Goal: Transaction & Acquisition: Purchase product/service

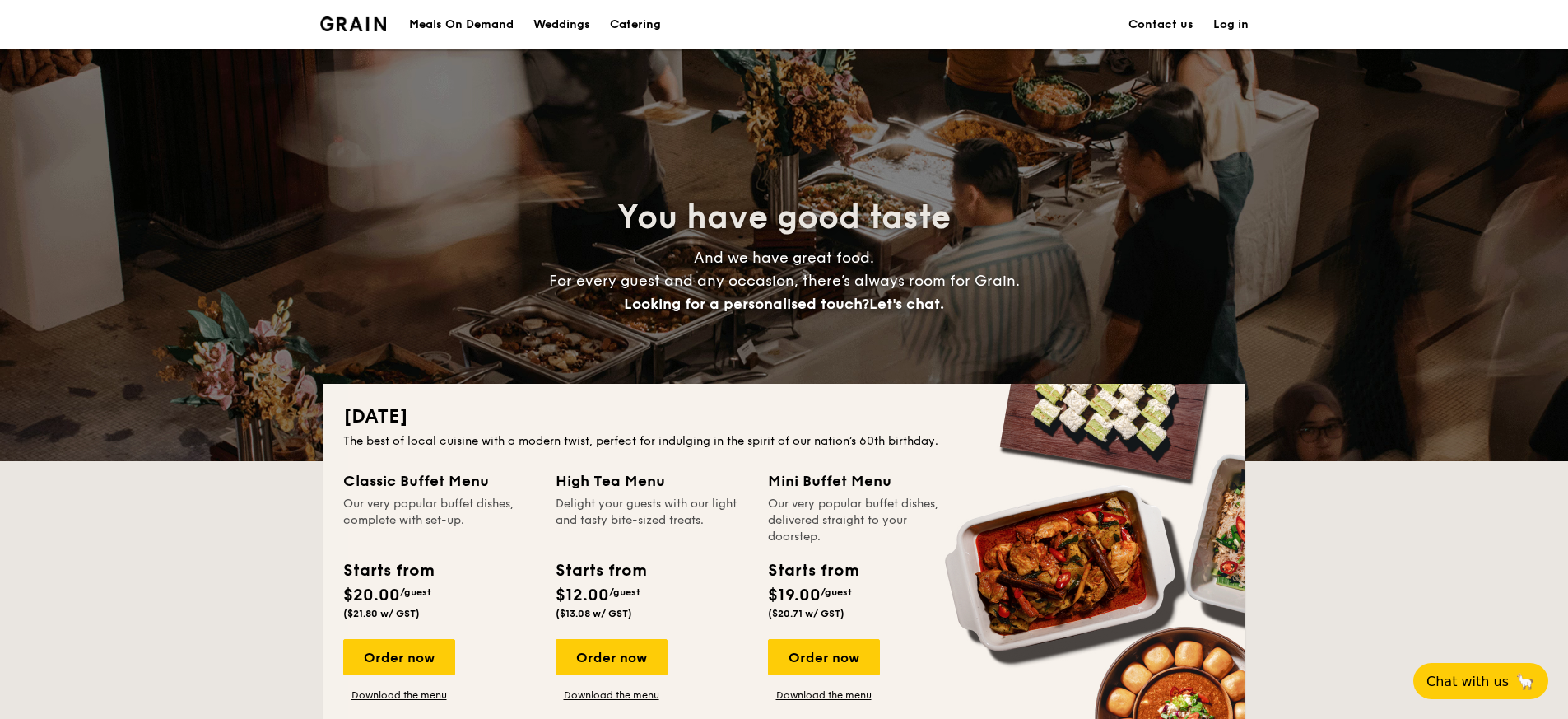
click at [632, 26] on h1 "Catering" at bounding box center [635, 25] width 51 height 50
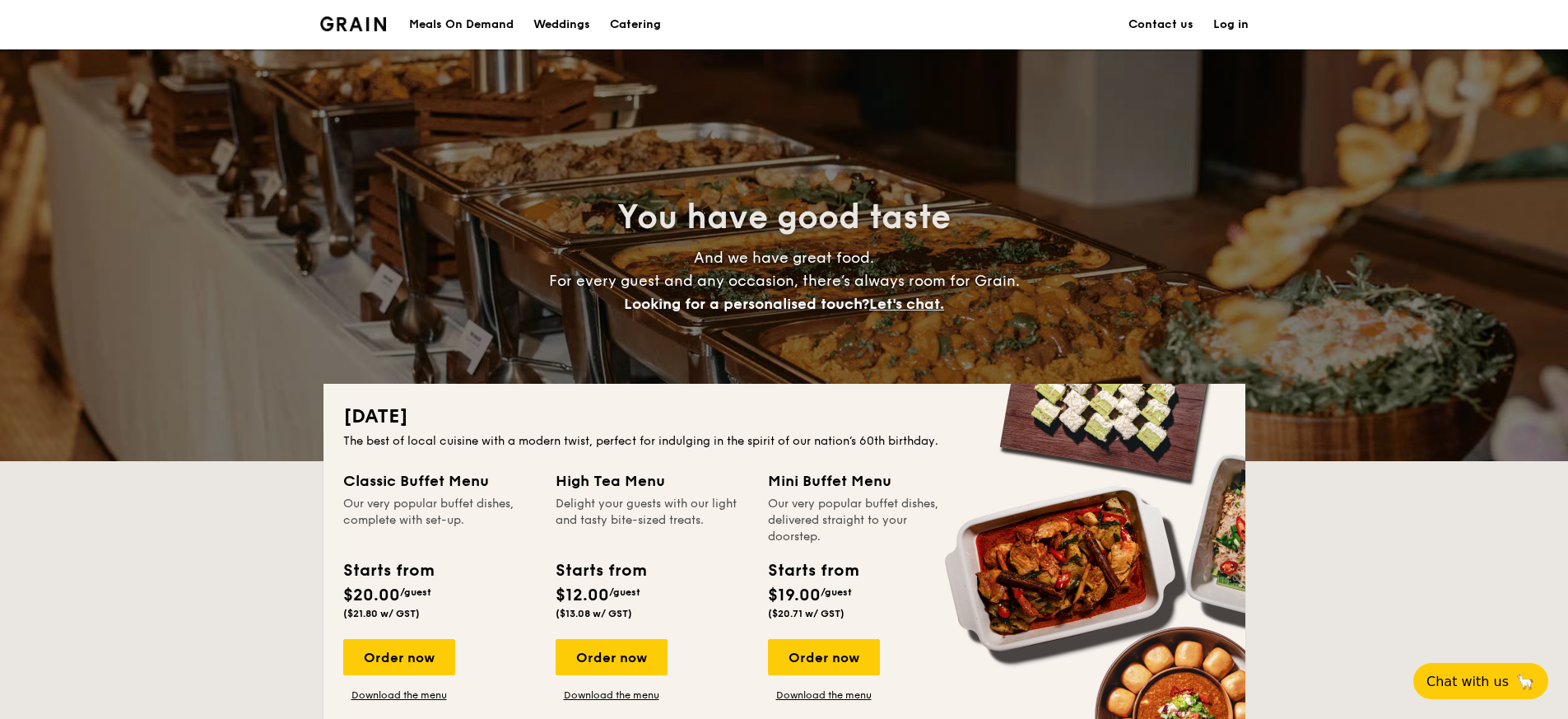
click at [473, 26] on div "Meals On Demand" at bounding box center [461, 25] width 105 height 50
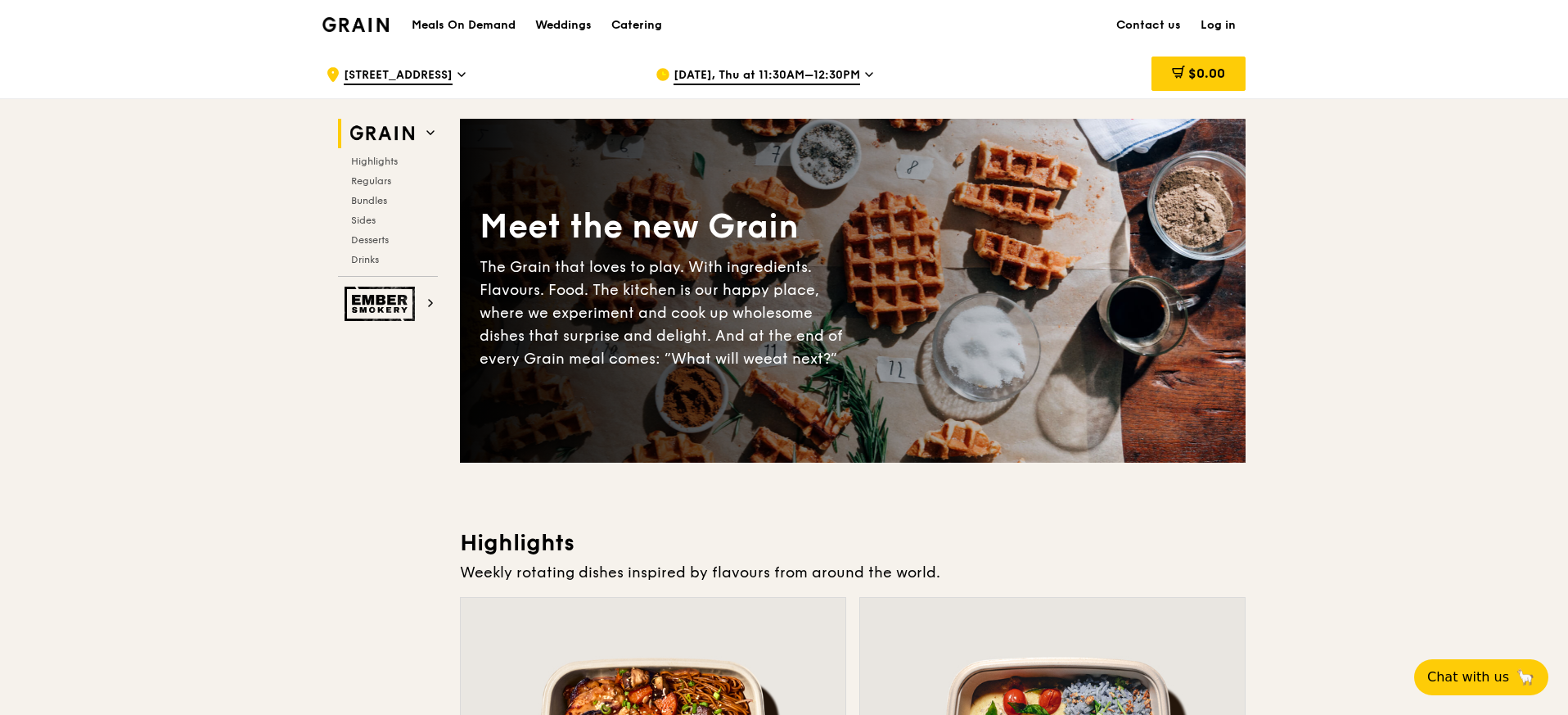
click at [841, 69] on span "[DATE], Thu at 11:30AM–12:30PM" at bounding box center [766, 76] width 186 height 18
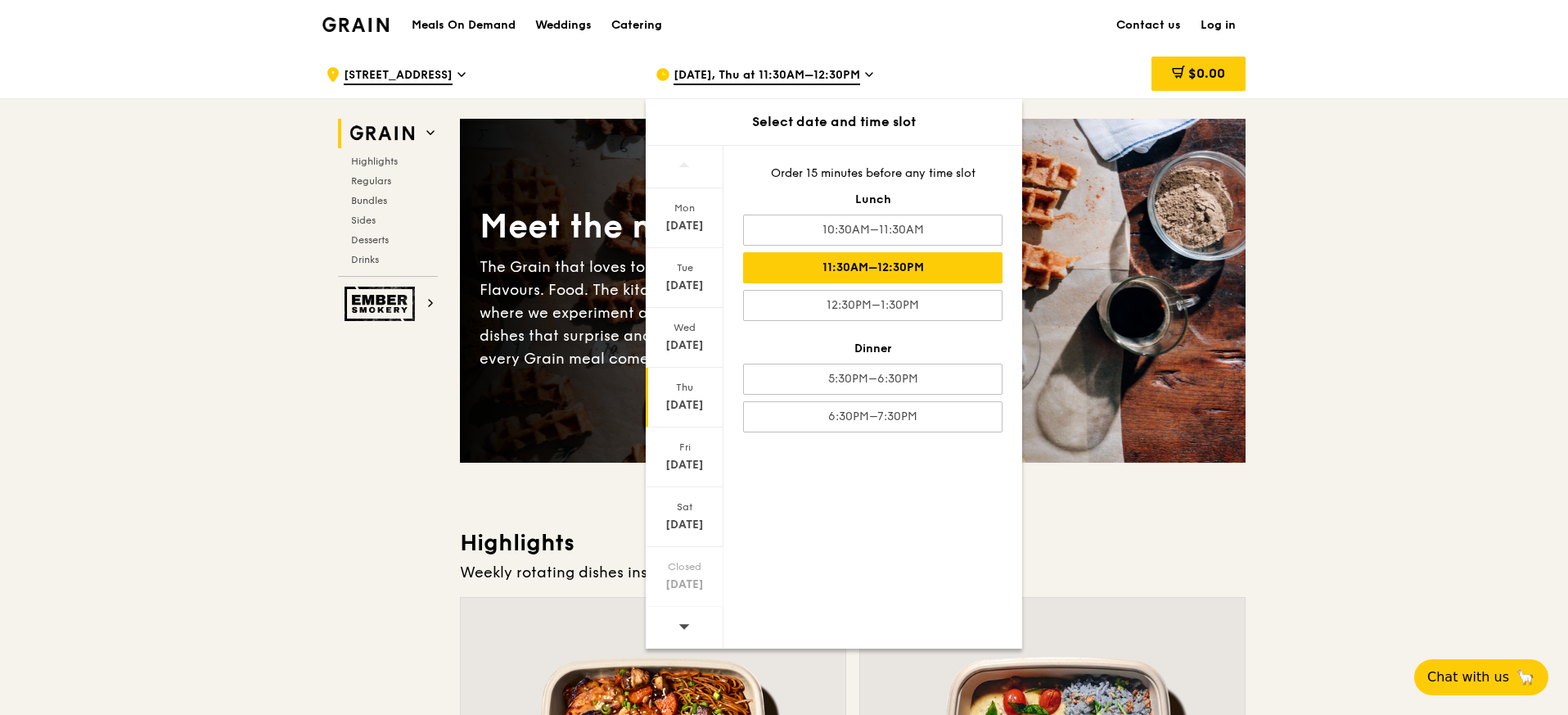
click at [669, 408] on div "[DATE]" at bounding box center [684, 405] width 73 height 16
click at [692, 404] on div "[DATE]" at bounding box center [684, 405] width 73 height 16
click at [871, 270] on div "11:30AM–12:30PM" at bounding box center [873, 268] width 260 height 31
click at [897, 265] on div "11:30AM–12:30PM" at bounding box center [873, 268] width 260 height 31
click at [704, 402] on div "Aug 14" at bounding box center [684, 405] width 73 height 16
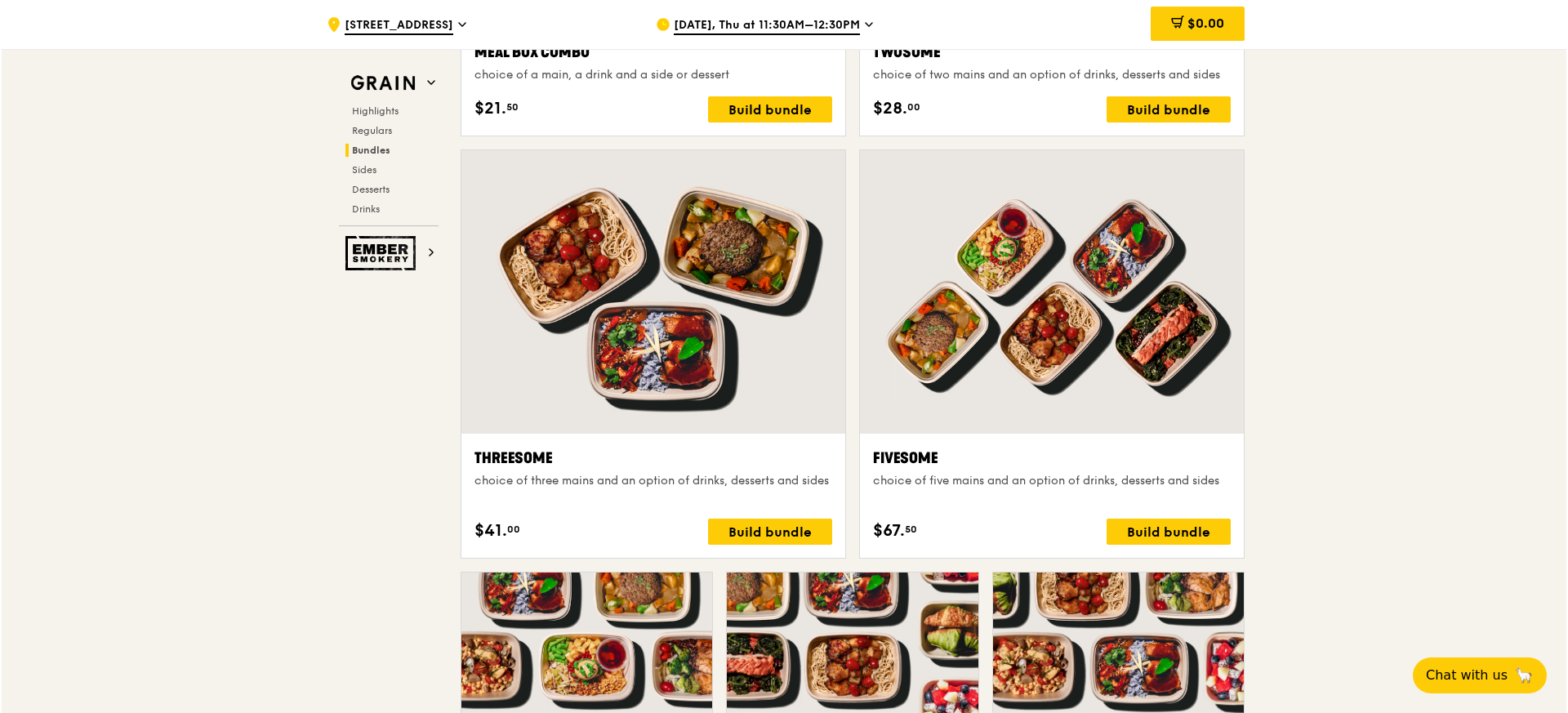
scroll to position [2698, 0]
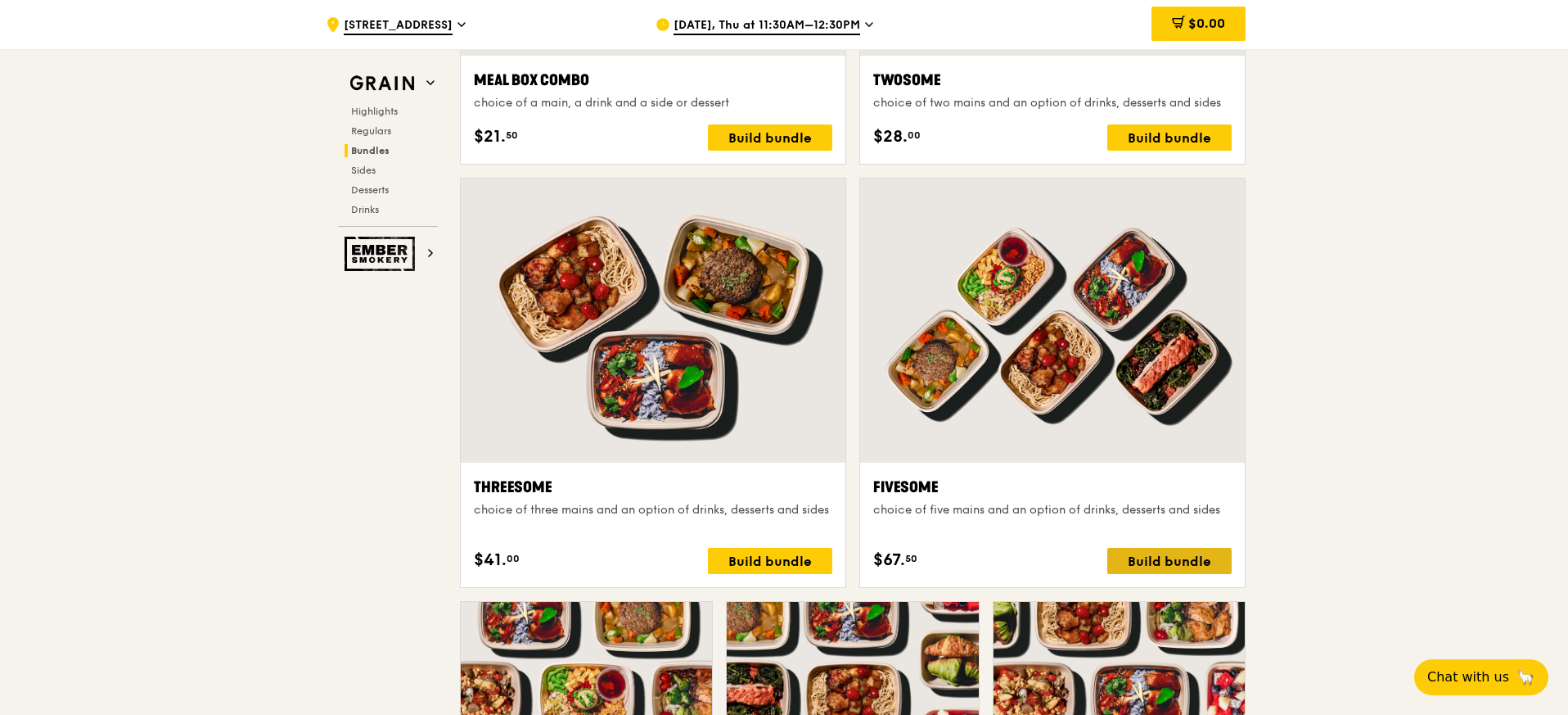
click at [1157, 554] on div "Build bundle" at bounding box center [1169, 561] width 124 height 26
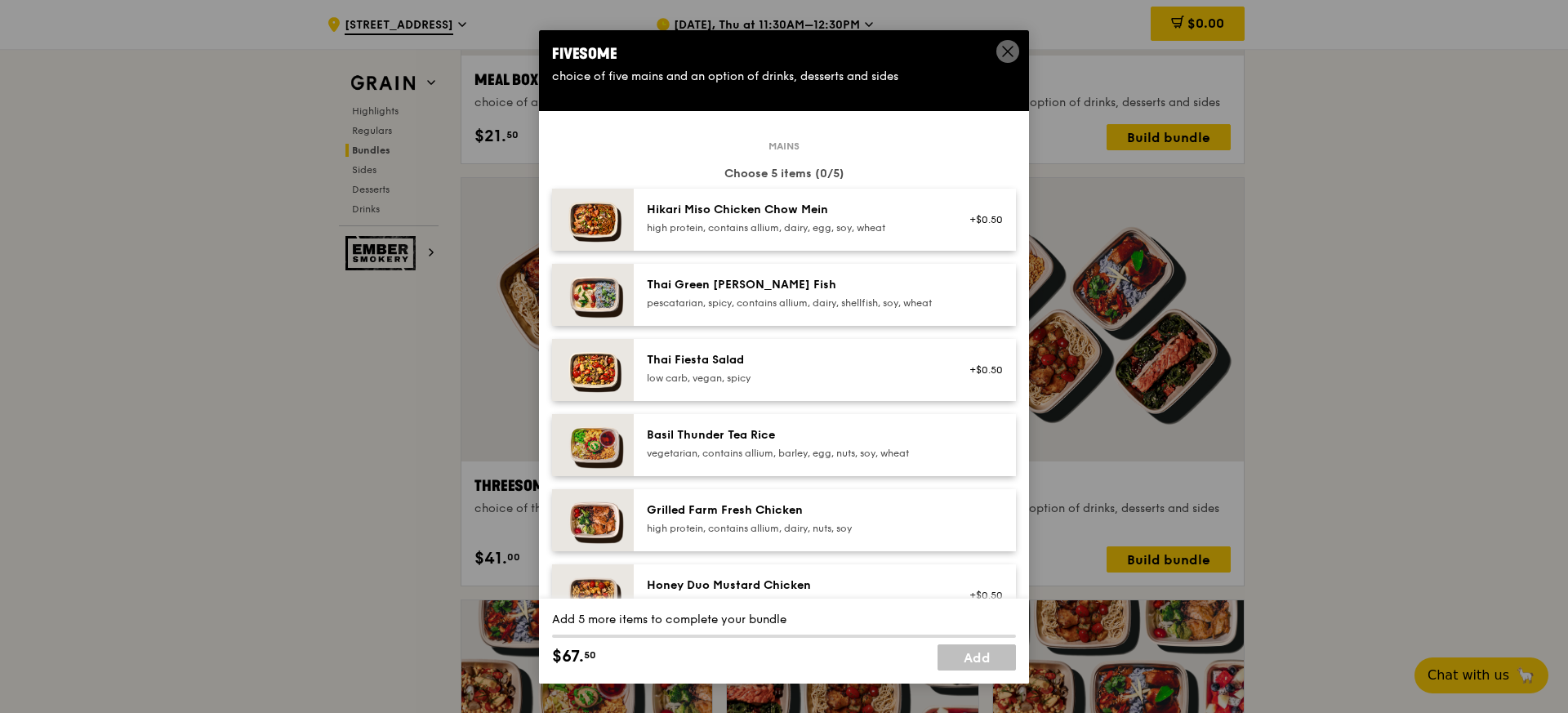
scroll to position [0, 0]
click at [881, 215] on div "Hikari Miso Chicken Chow Mein" at bounding box center [793, 211] width 293 height 16
click at [845, 223] on div "high protein, contains allium, dairy, egg, soy, wheat" at bounding box center [793, 229] width 293 height 13
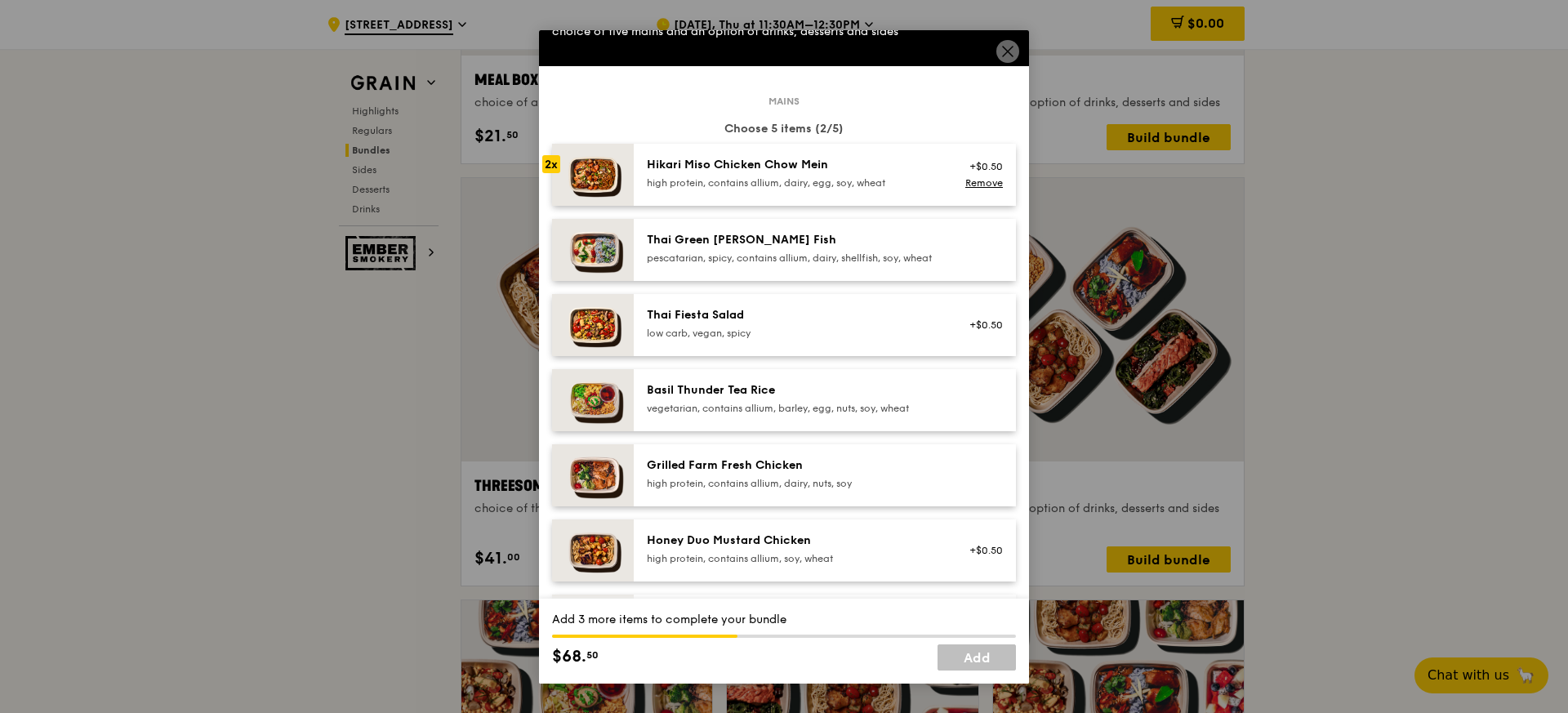
scroll to position [48, 0]
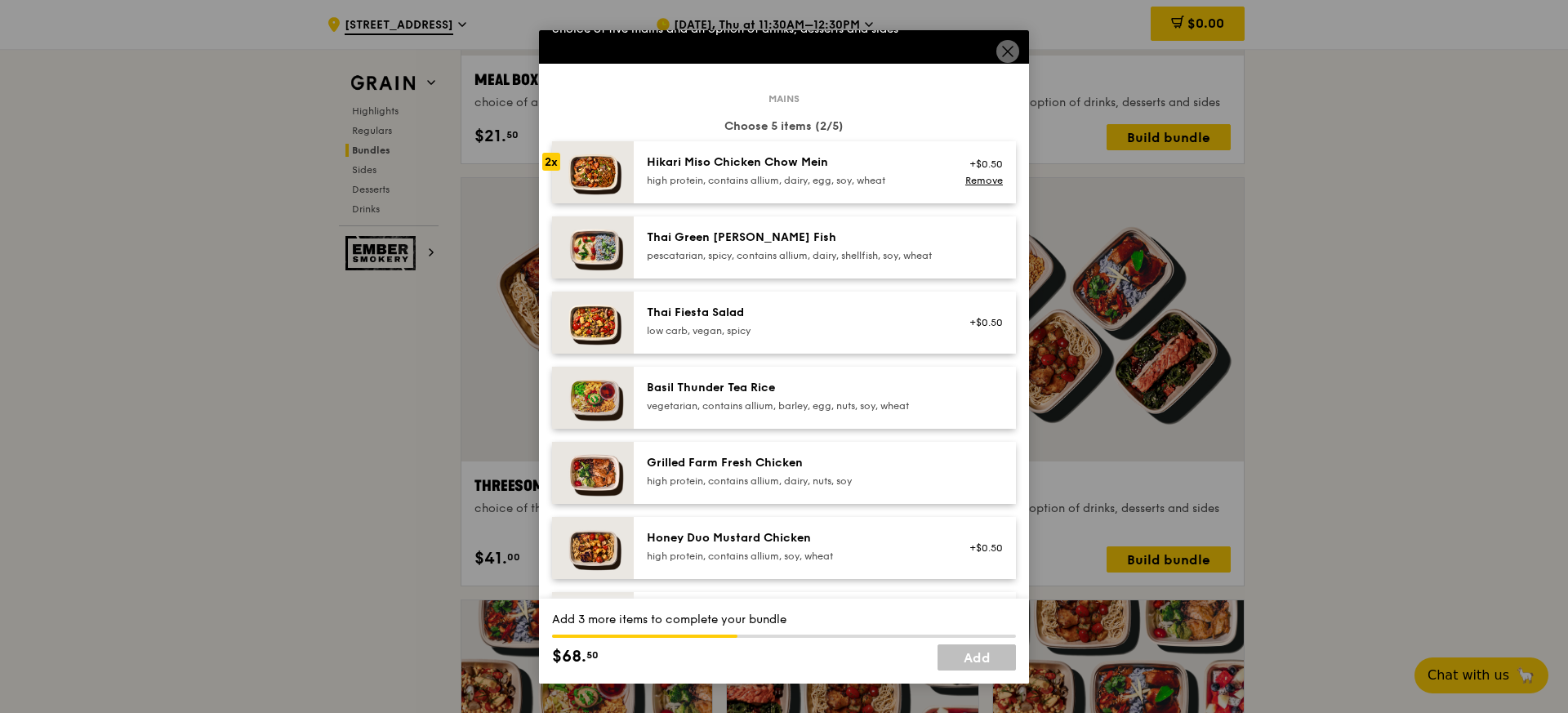
click at [743, 471] on div "Grilled Farm Fresh Chicken" at bounding box center [793, 463] width 293 height 16
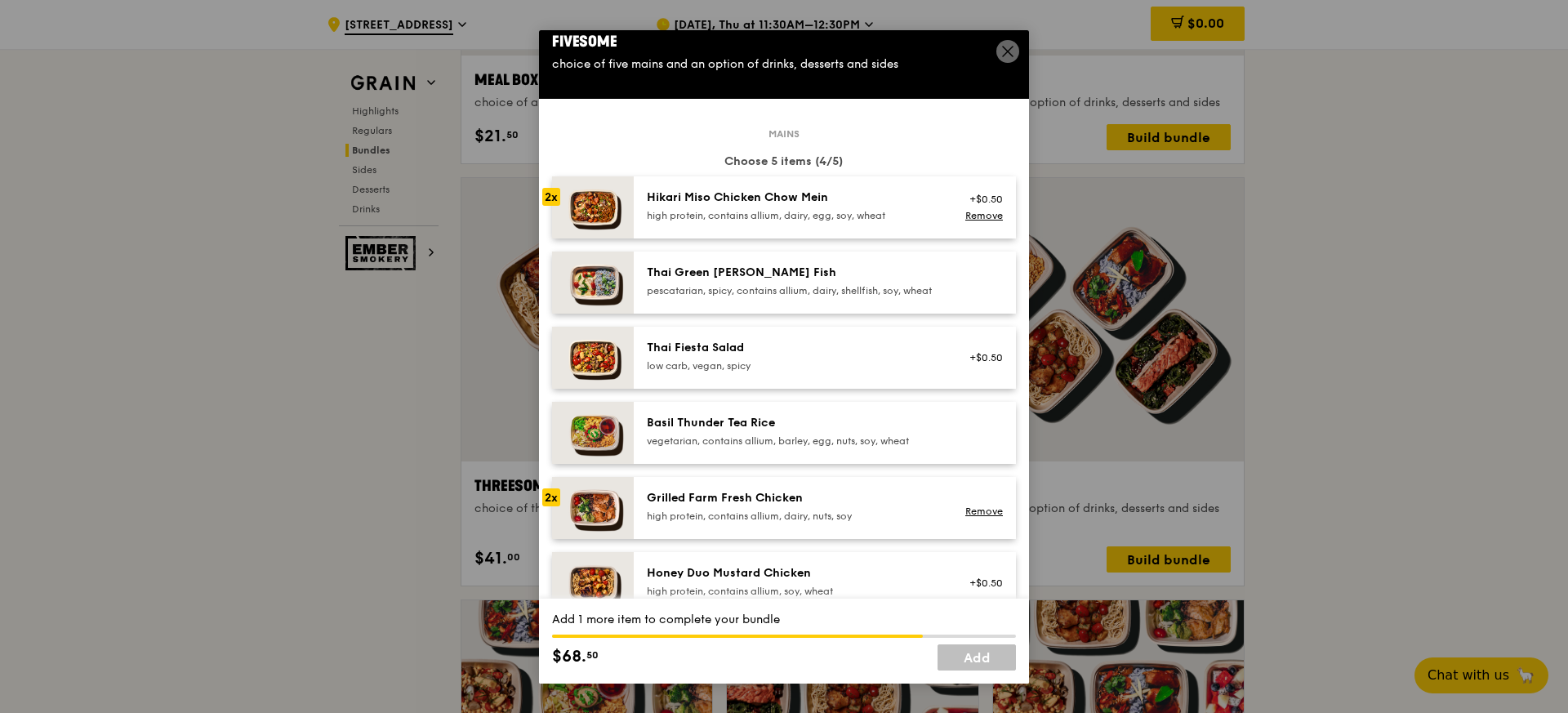
scroll to position [0, 0]
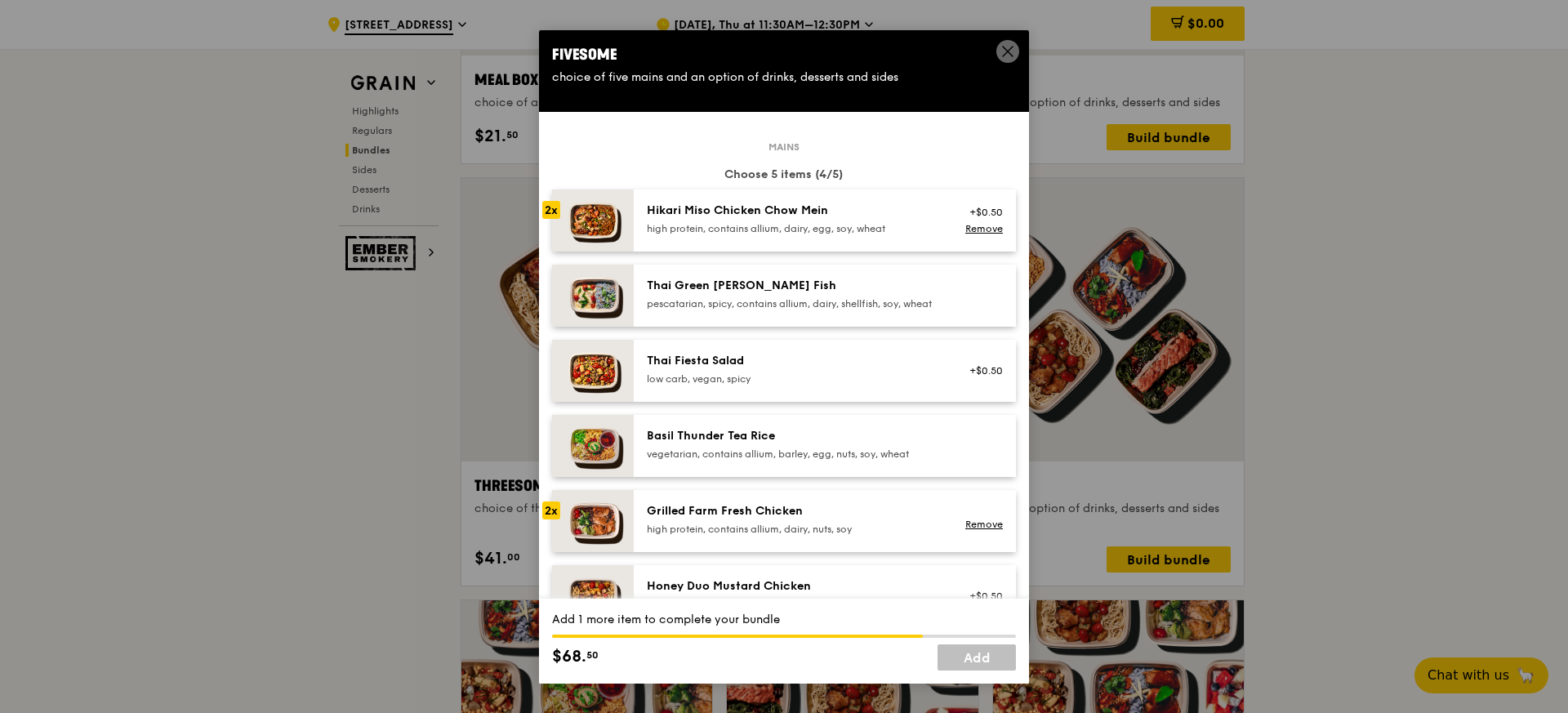
click at [814, 297] on div "pescatarian, spicy, contains allium, dairy, shellfish, soy, wheat" at bounding box center [793, 304] width 293 height 13
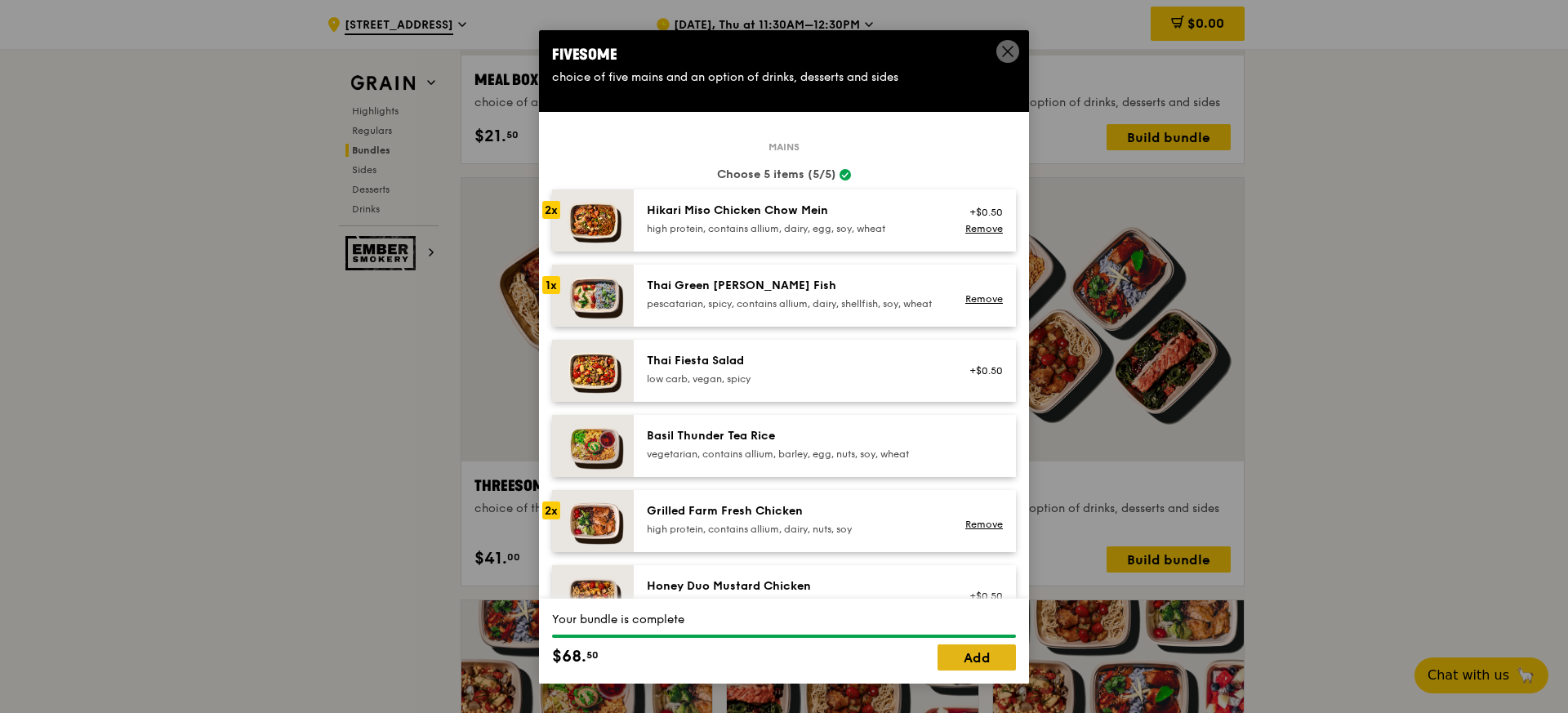
click at [966, 656] on link "Add" at bounding box center [977, 657] width 79 height 26
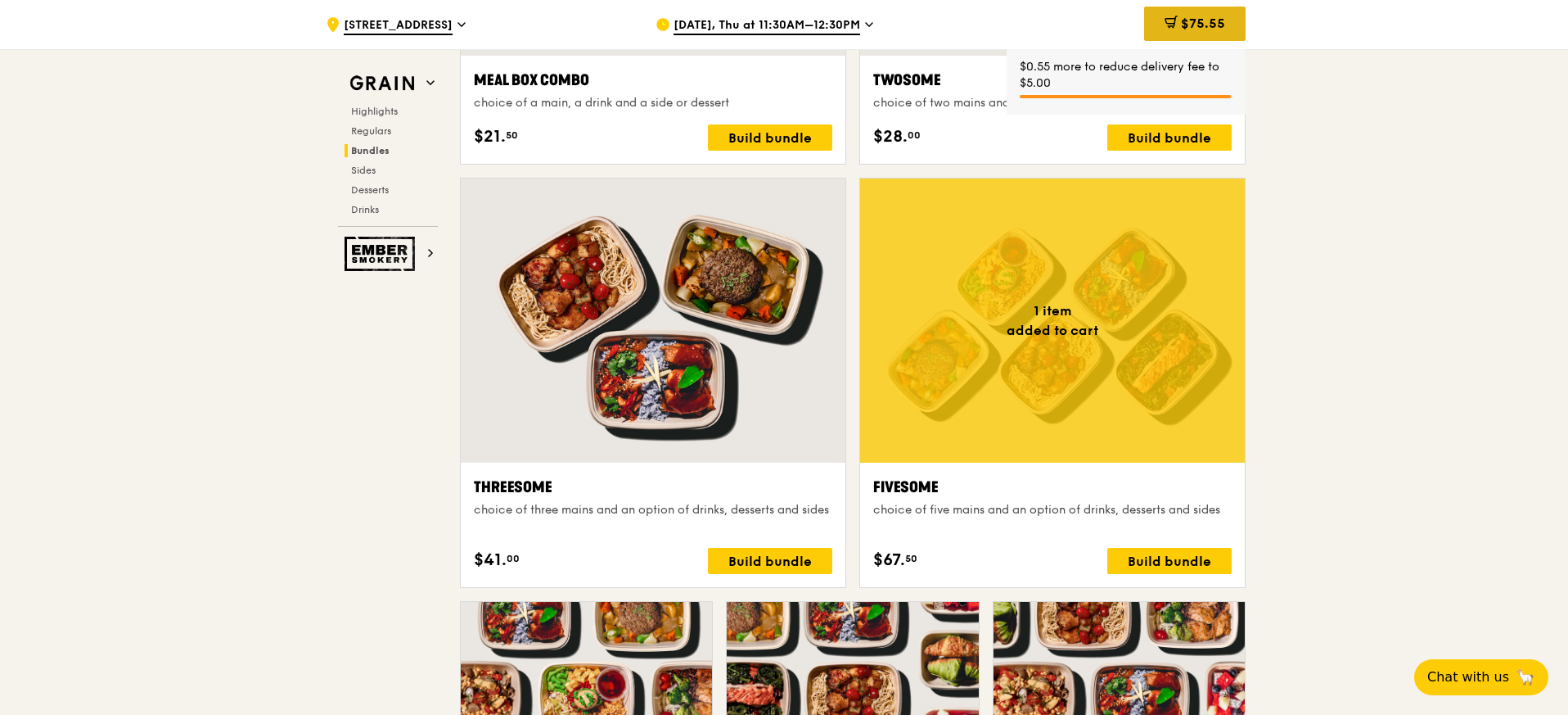
click at [1208, 30] on span "$75.55" at bounding box center [1203, 23] width 44 height 16
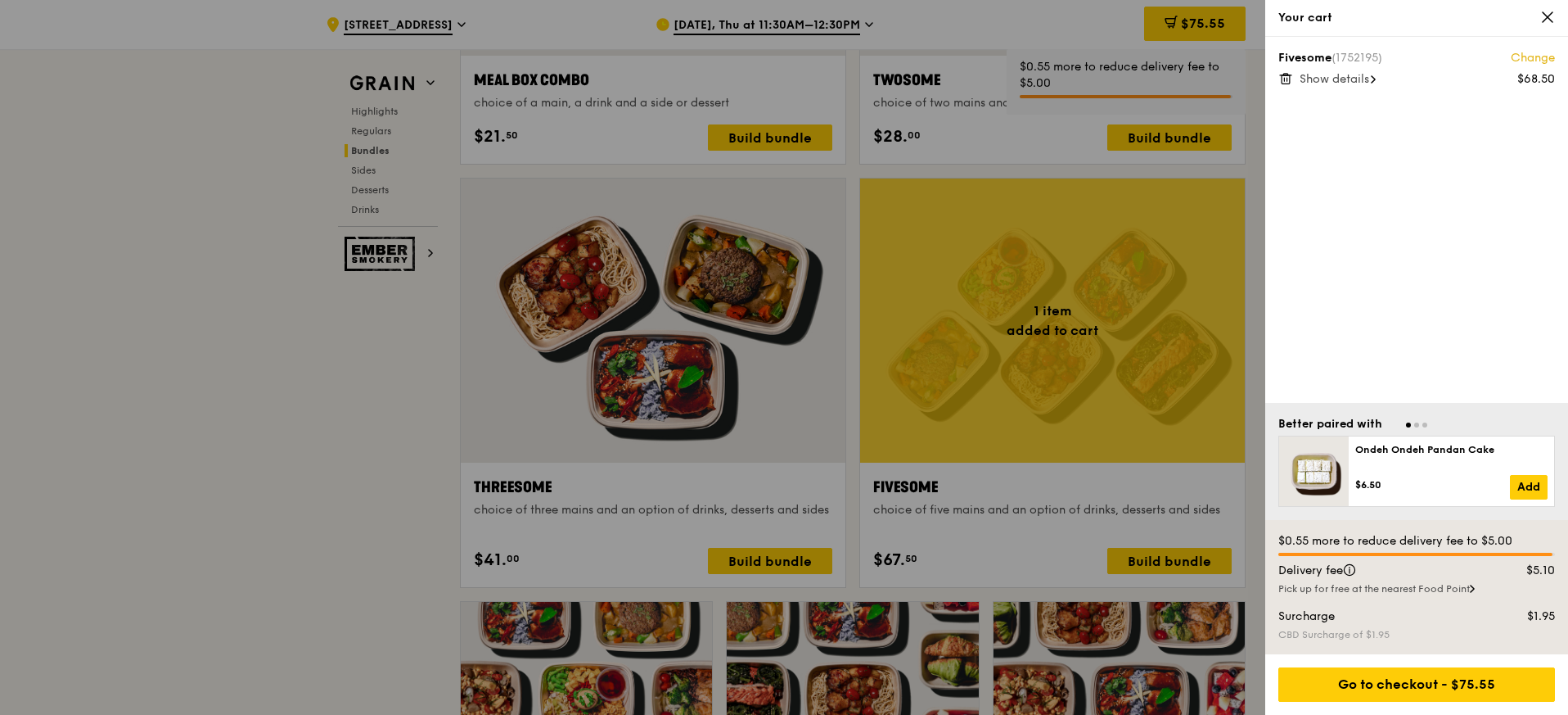
click at [1341, 74] on span "Show details" at bounding box center [1334, 79] width 70 height 14
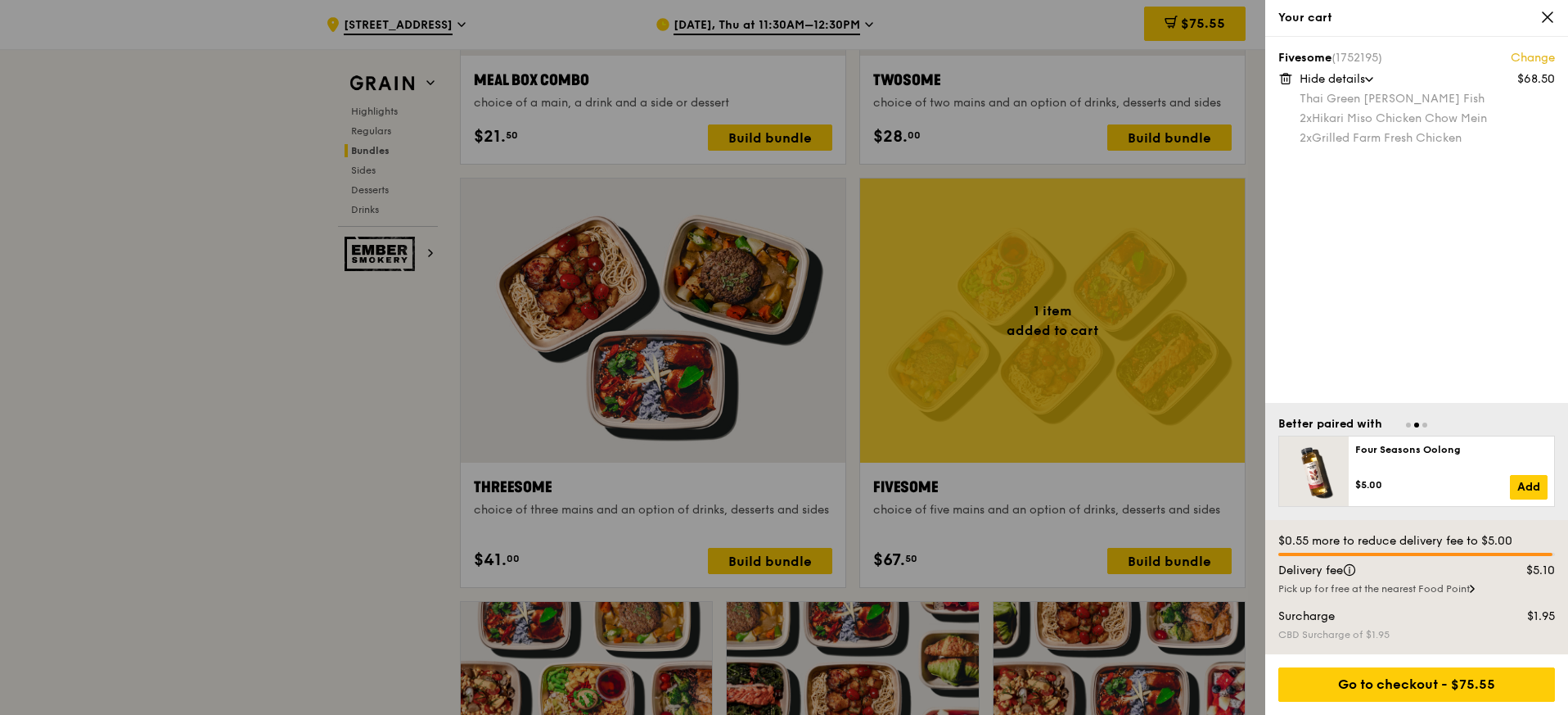
click at [1164, 563] on div at bounding box center [784, 358] width 1568 height 715
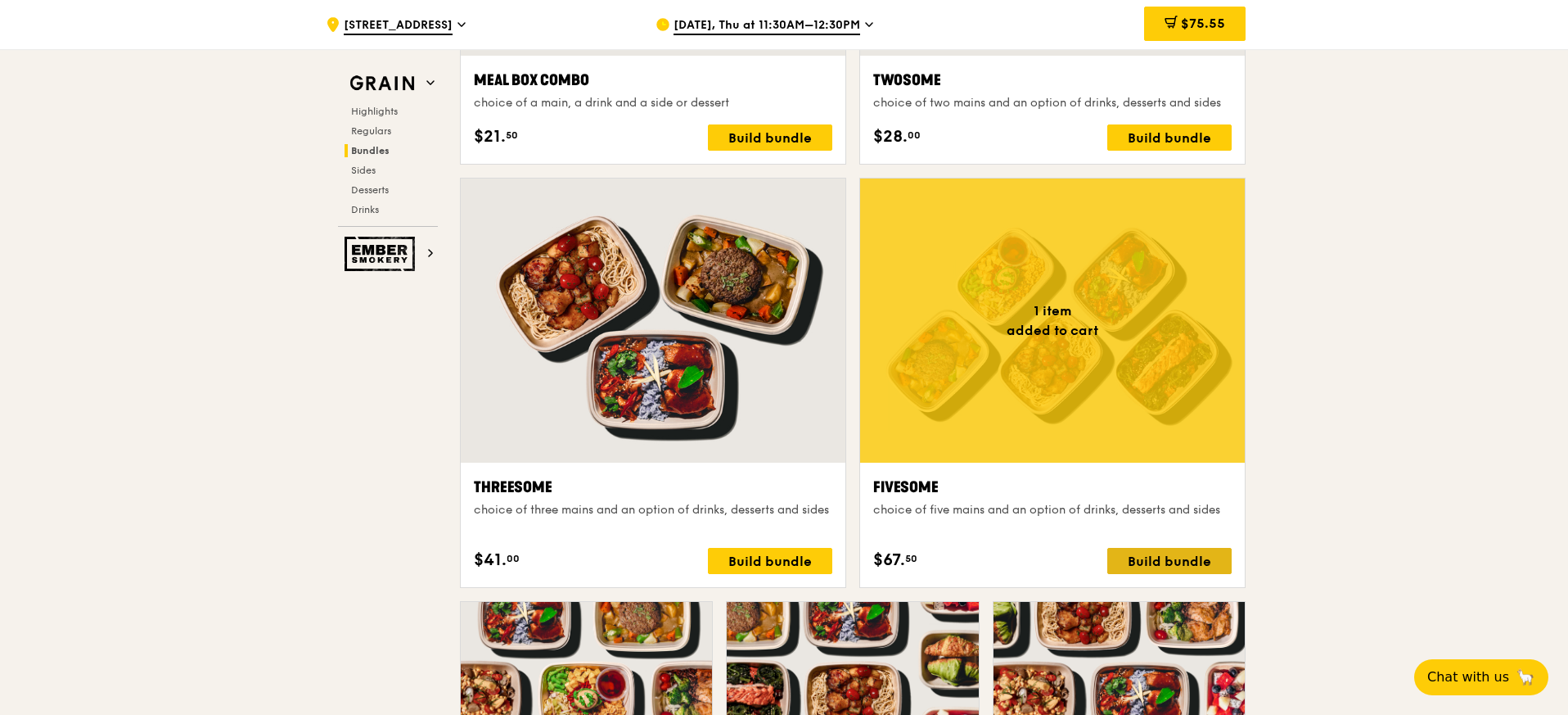
click at [1143, 560] on div "Build bundle" at bounding box center [1169, 561] width 124 height 26
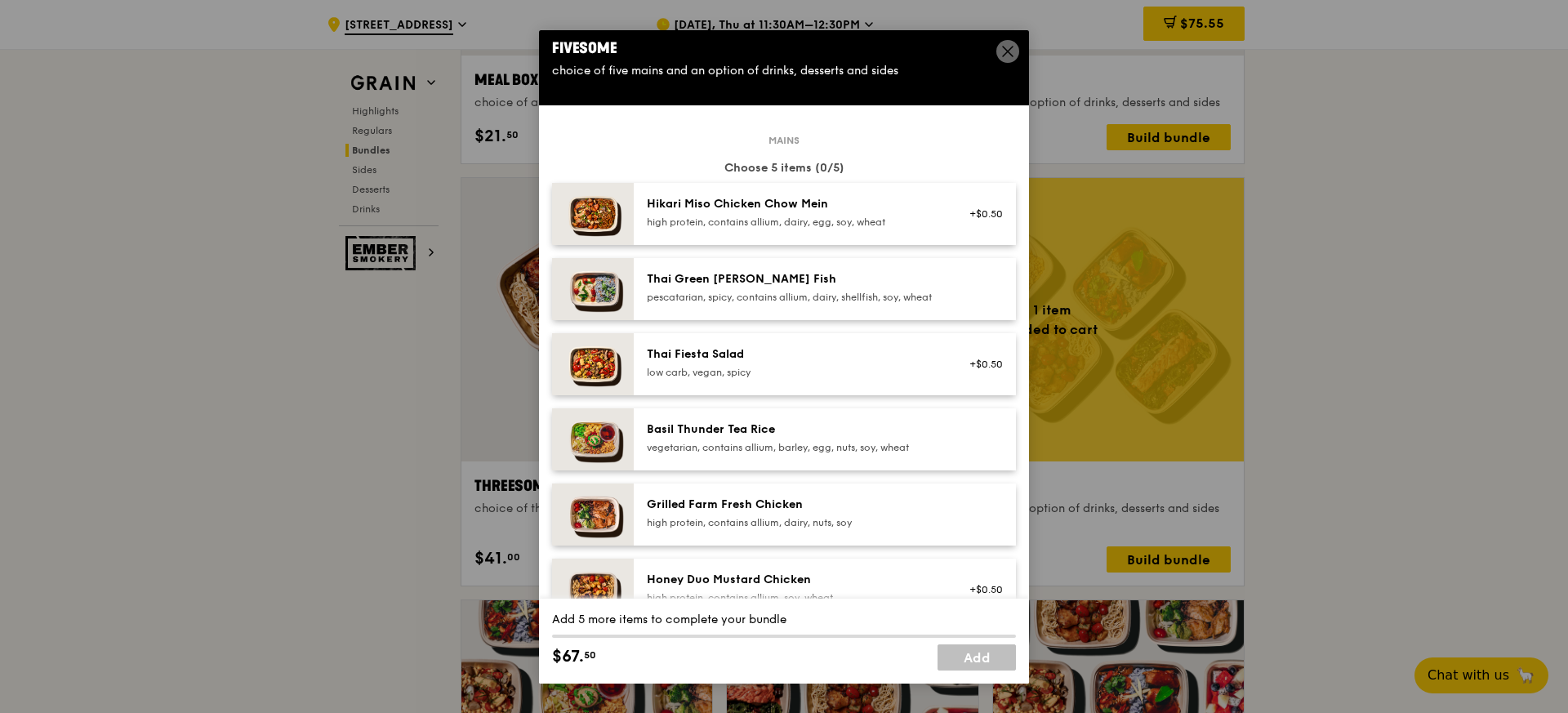
scroll to position [17, 0]
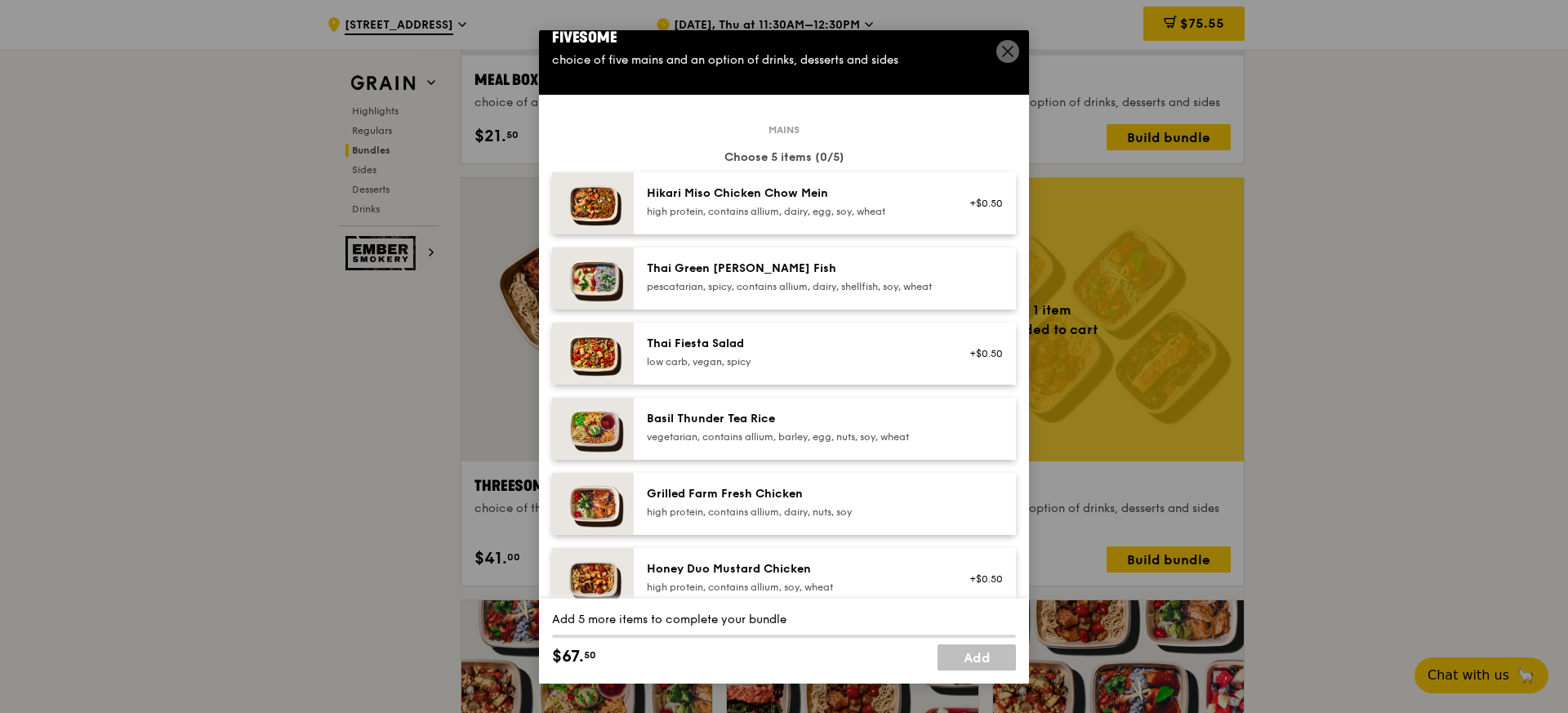
click at [754, 423] on div "Basil Thunder Tea Rice" at bounding box center [793, 419] width 293 height 16
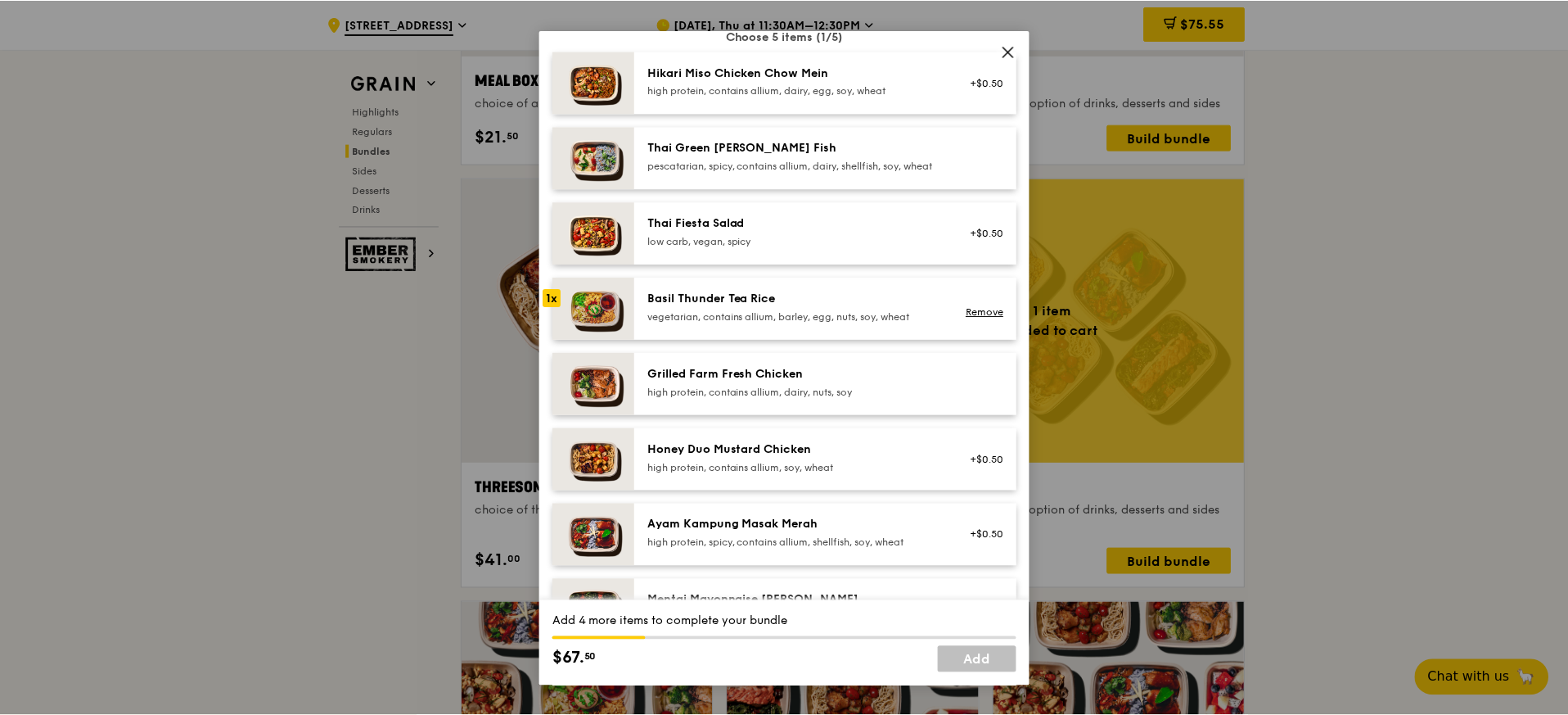
scroll to position [156, 0]
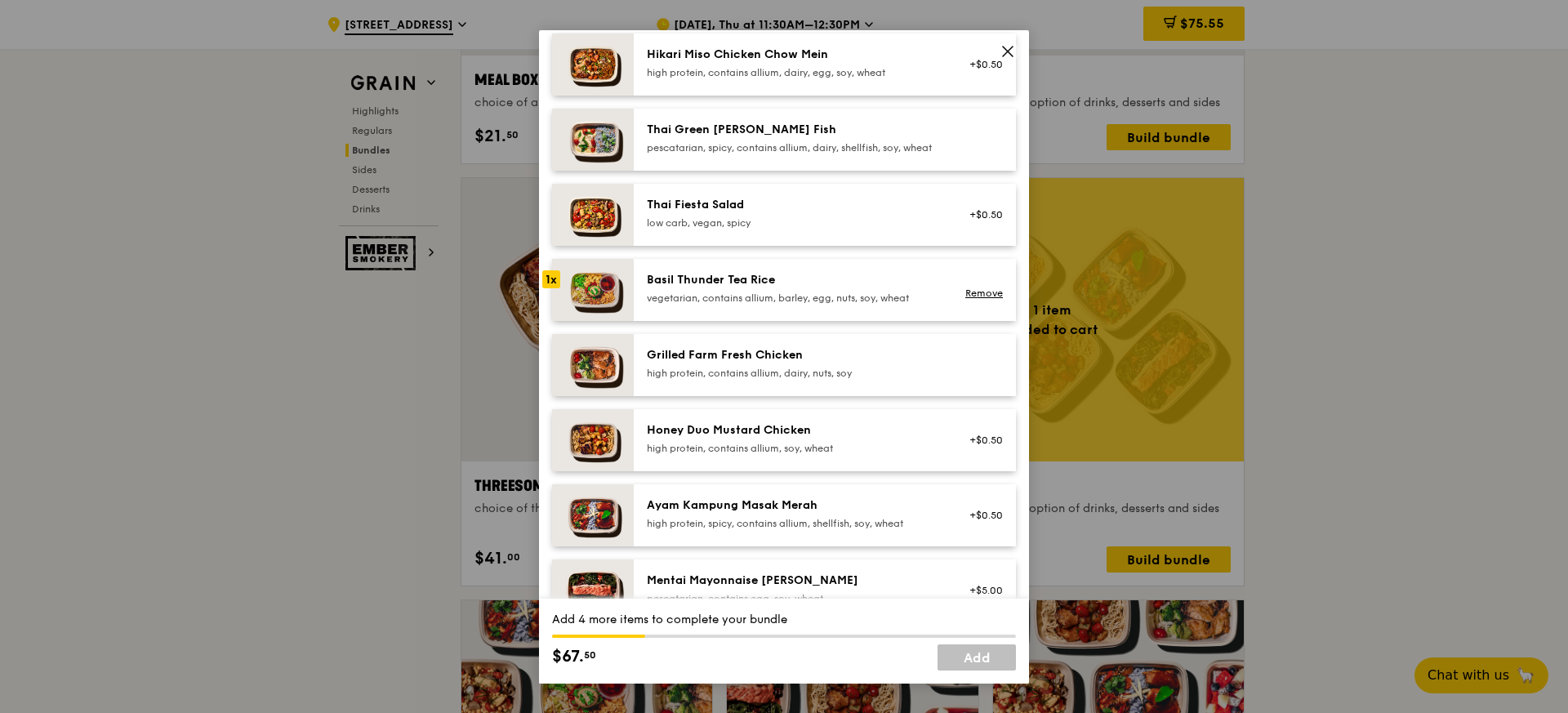
click at [745, 438] on div "Honey Duo Mustard Chicken" at bounding box center [793, 430] width 293 height 16
click at [739, 527] on div "Ayam Kampung Masak Merah high protein, spicy, contains allium, shellfish, soy, …" at bounding box center [793, 514] width 293 height 33
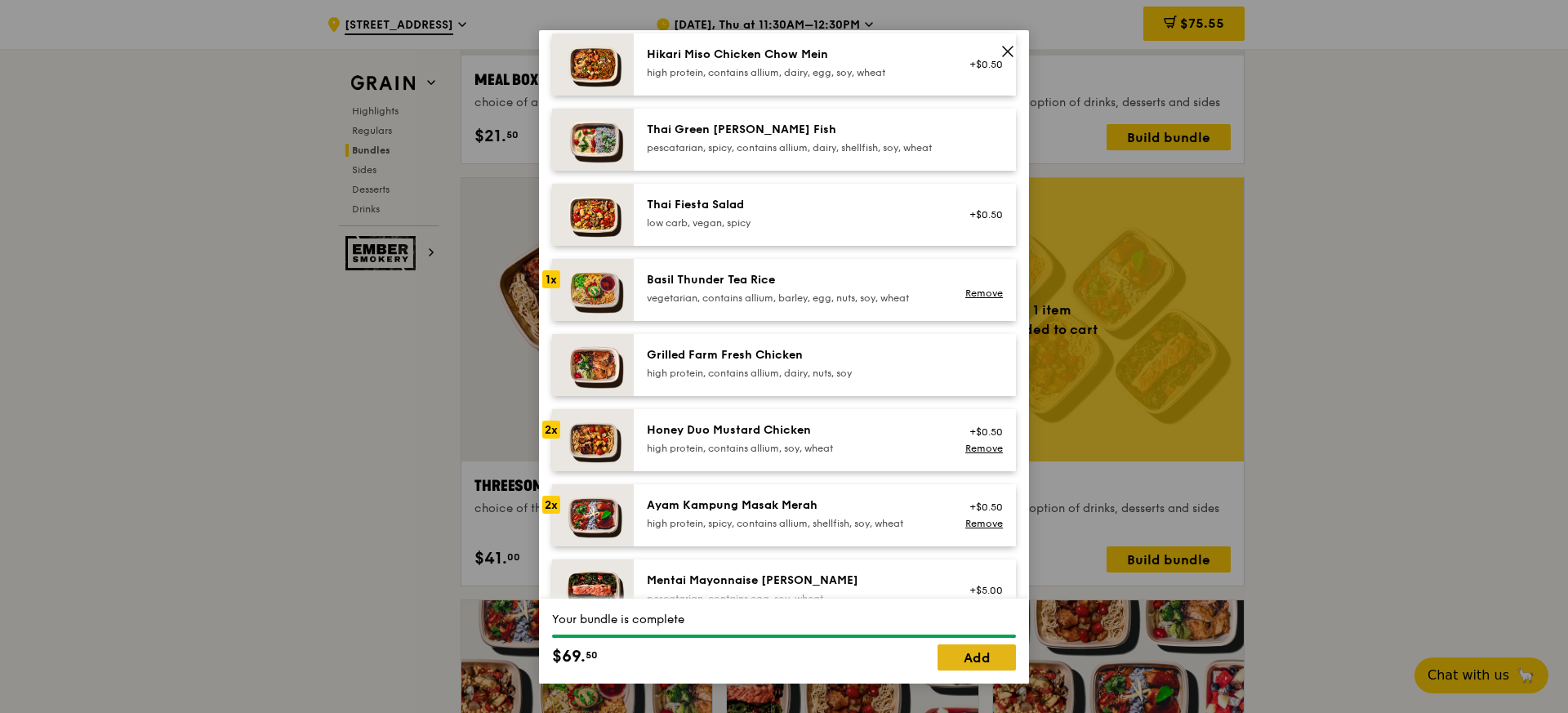
click at [968, 659] on link "Add" at bounding box center [977, 657] width 79 height 26
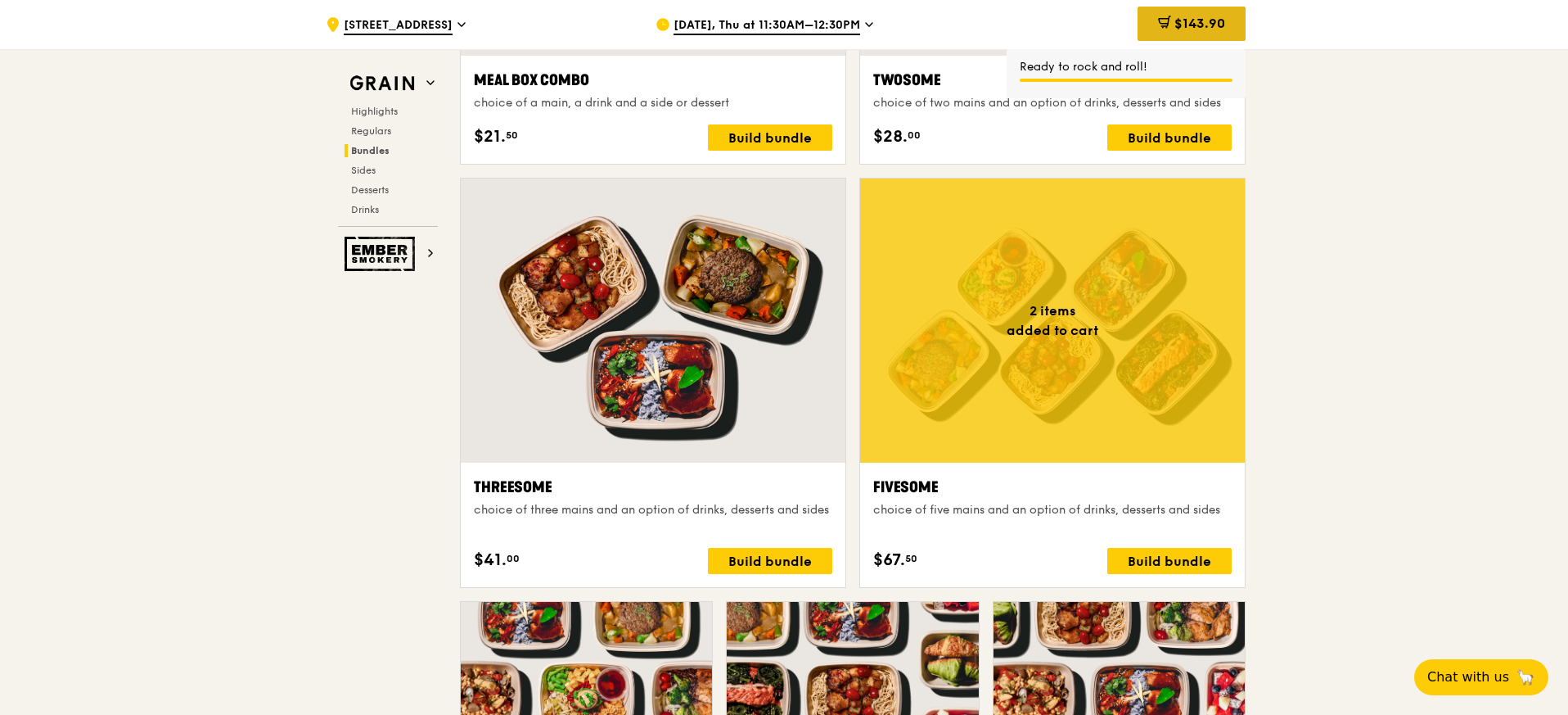
click at [1192, 26] on span "$143.90" at bounding box center [1200, 23] width 51 height 16
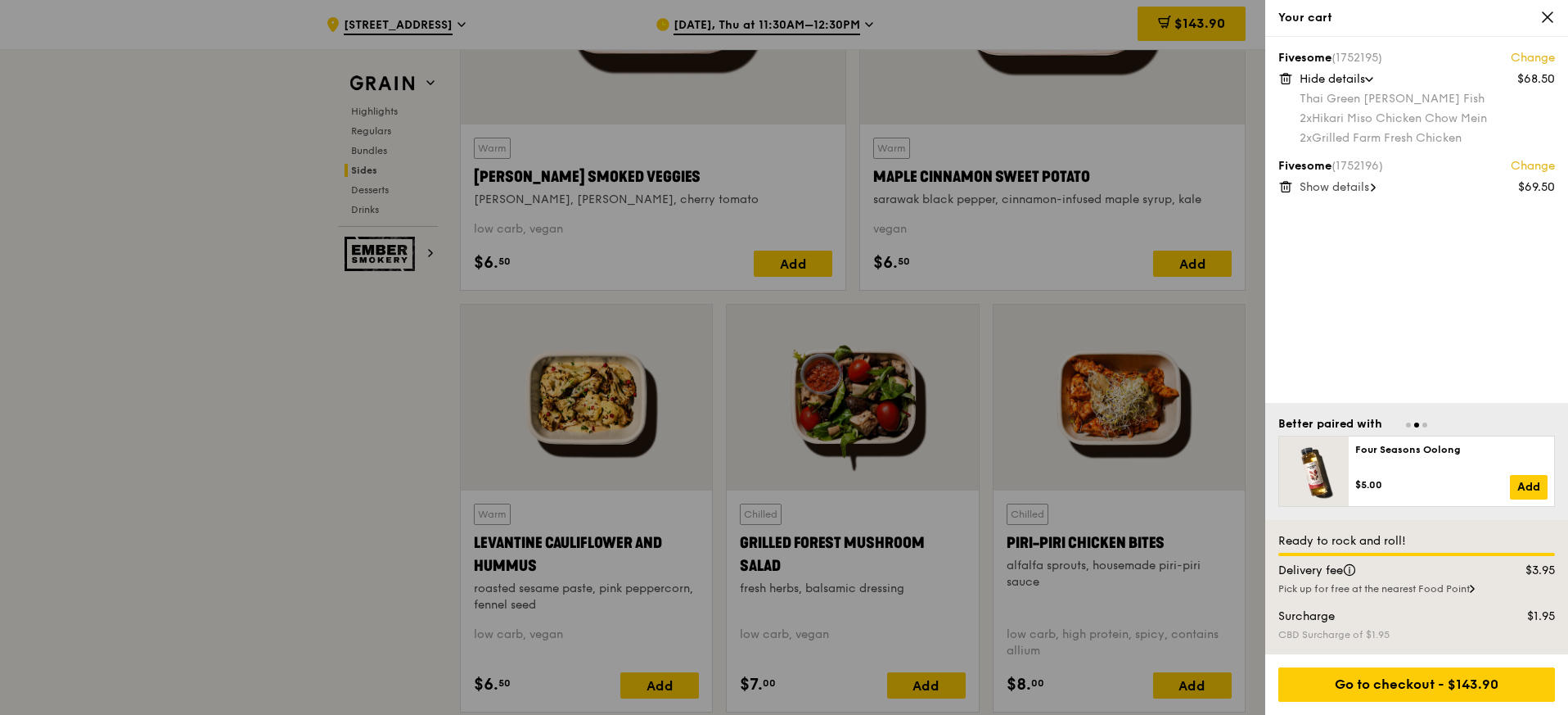
scroll to position [3929, 0]
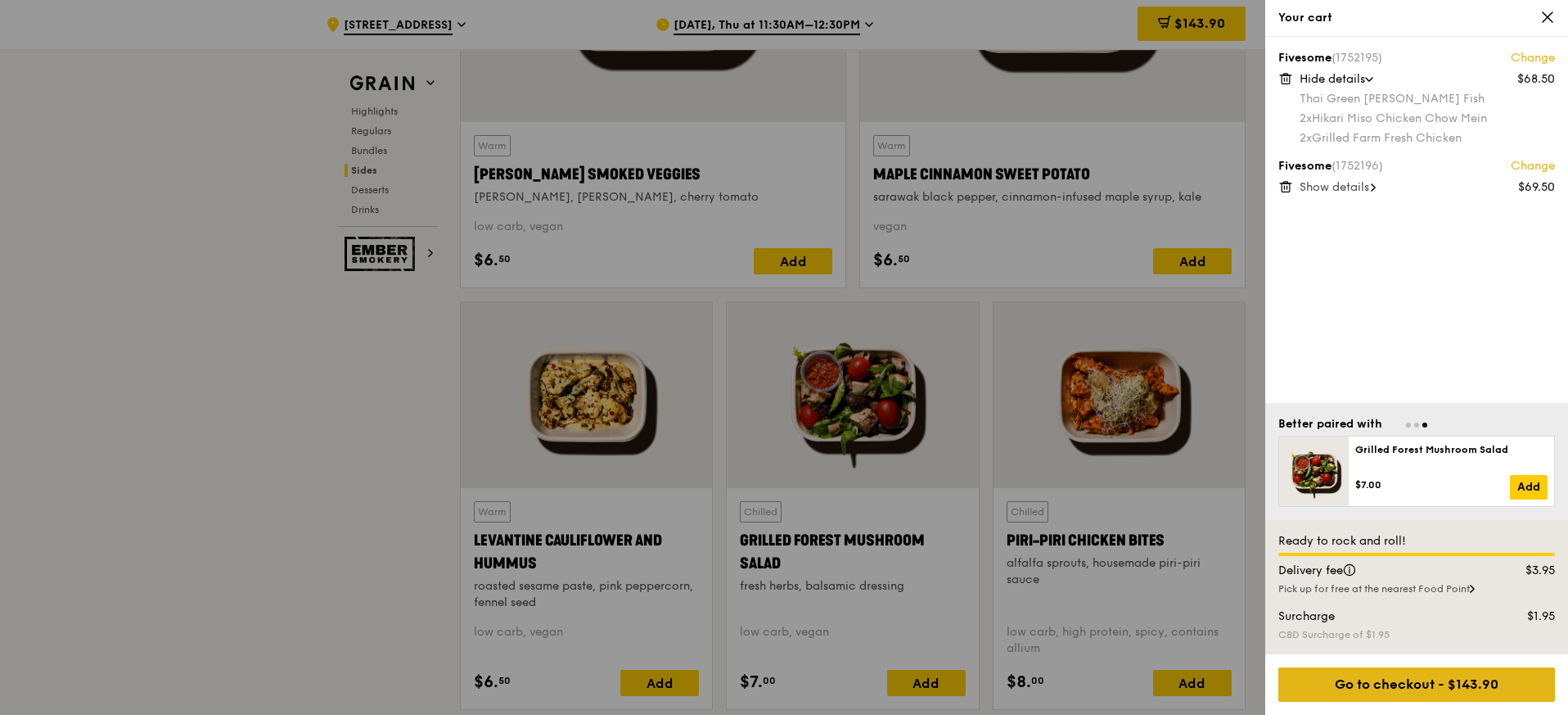
click at [1419, 680] on div "Go to checkout - $143.90" at bounding box center [1416, 685] width 277 height 35
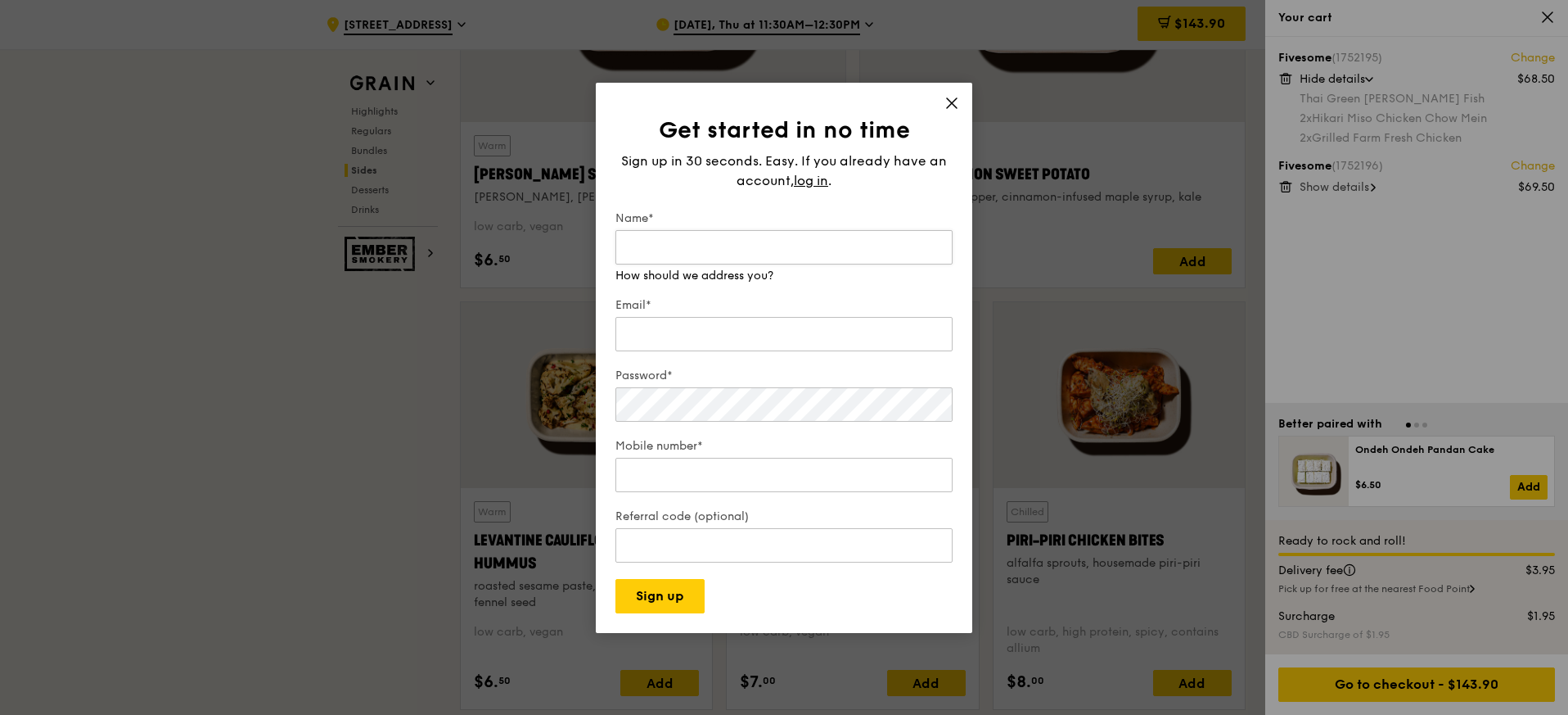
click at [738, 251] on input "Name*" at bounding box center [784, 247] width 338 height 35
click at [825, 181] on span "log in" at bounding box center [812, 181] width 34 height 20
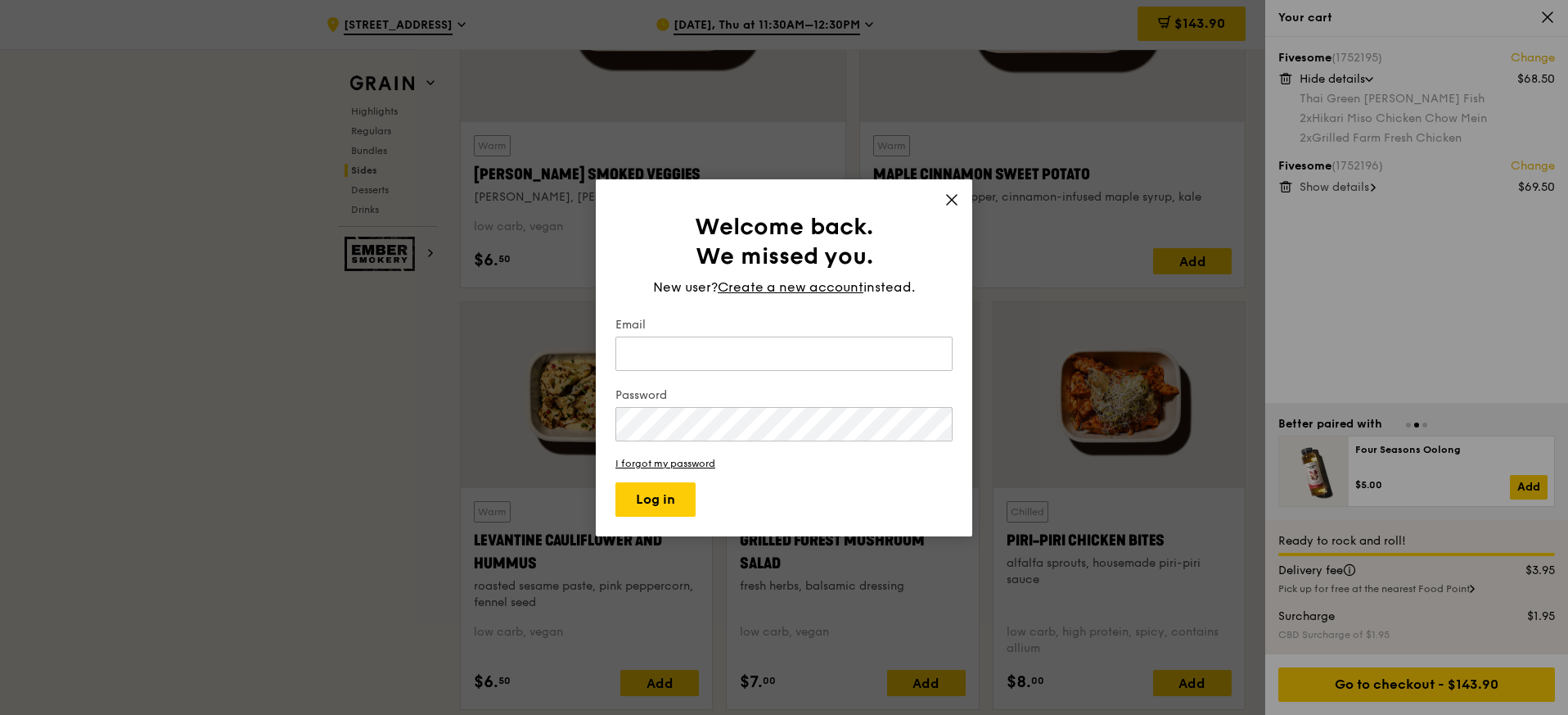
type input "jillian@capital-e.com.au"
click at [658, 492] on button "Log in" at bounding box center [655, 500] width 80 height 35
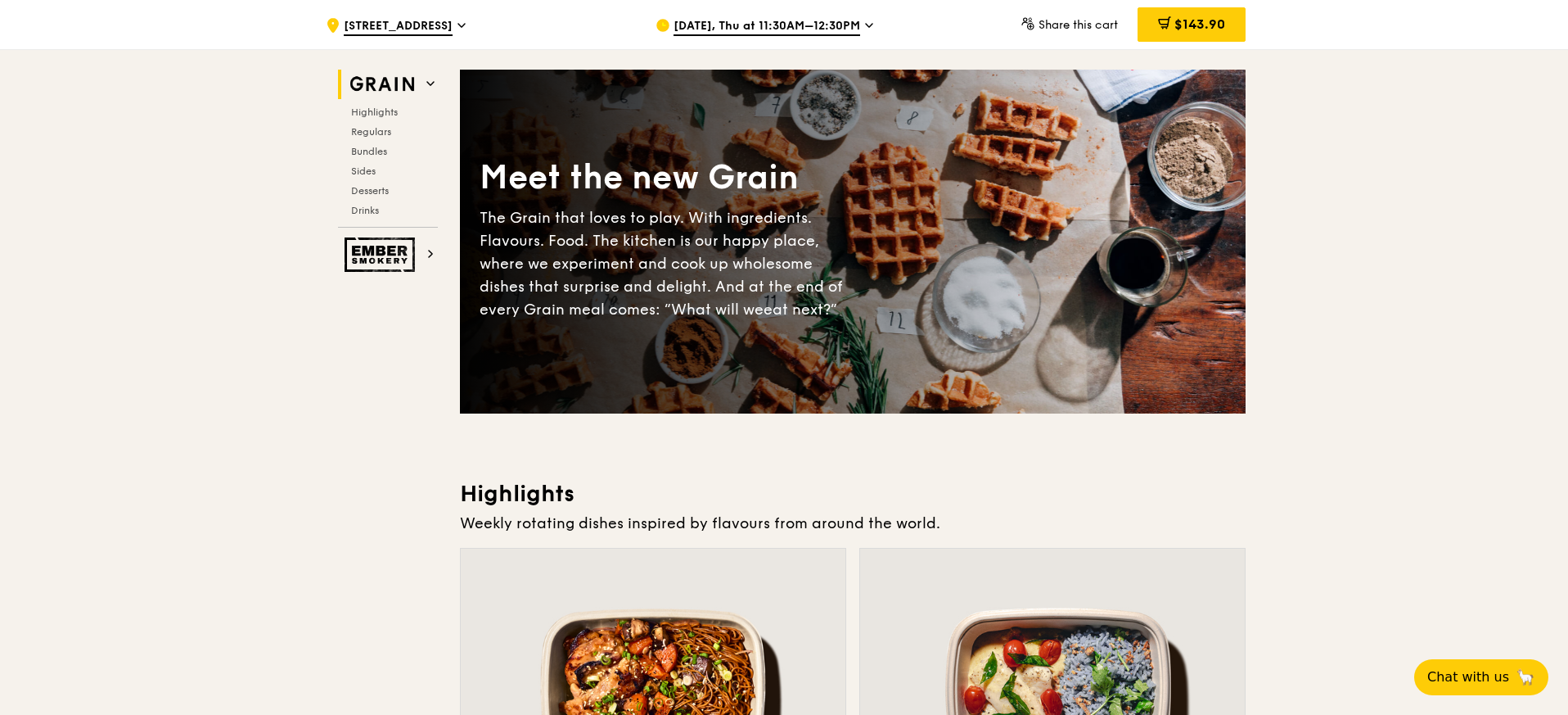
scroll to position [79, 0]
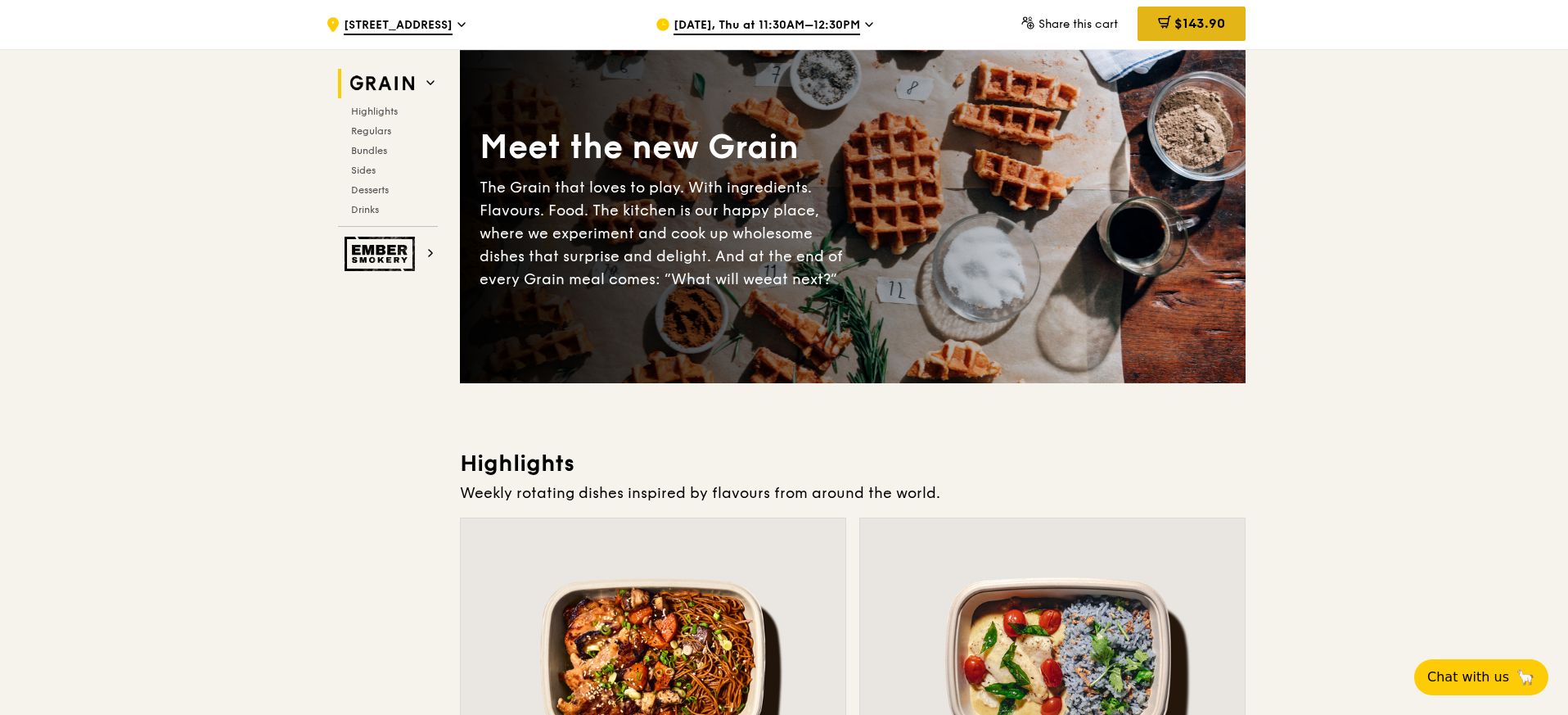
click at [1168, 21] on icon at bounding box center [1165, 22] width 13 height 13
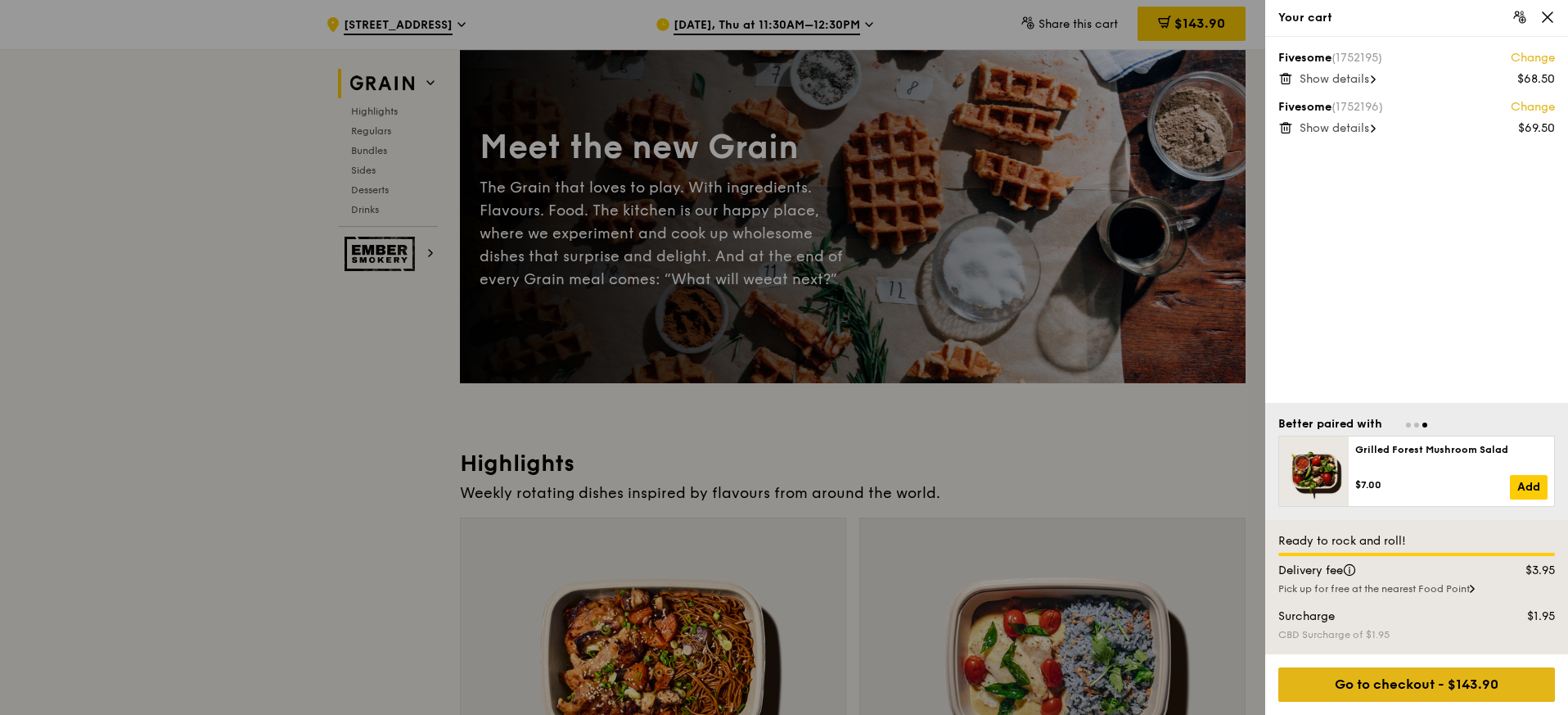
click at [1428, 684] on div "Go to checkout - $143.90" at bounding box center [1416, 685] width 277 height 35
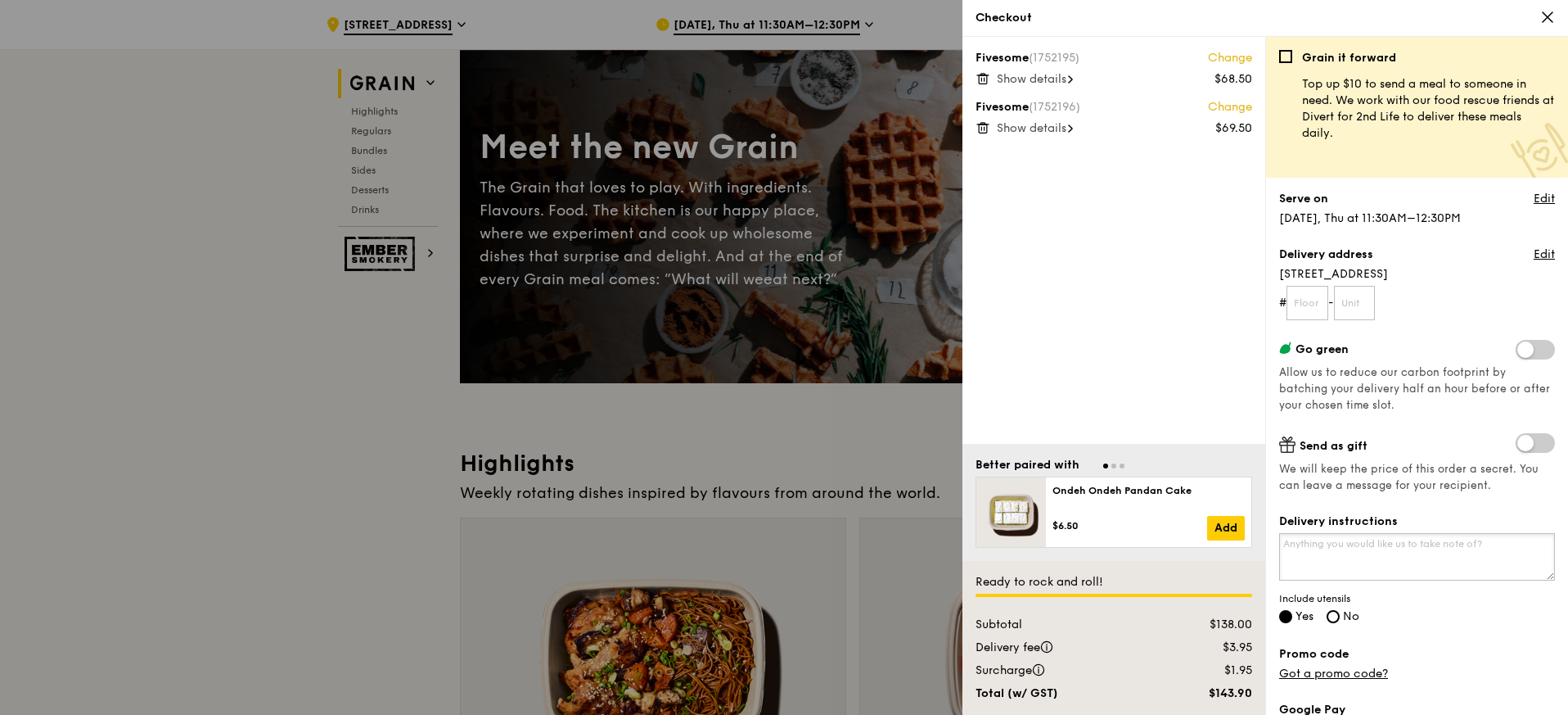
click at [1339, 547] on textarea "Delivery instructions" at bounding box center [1417, 557] width 276 height 48
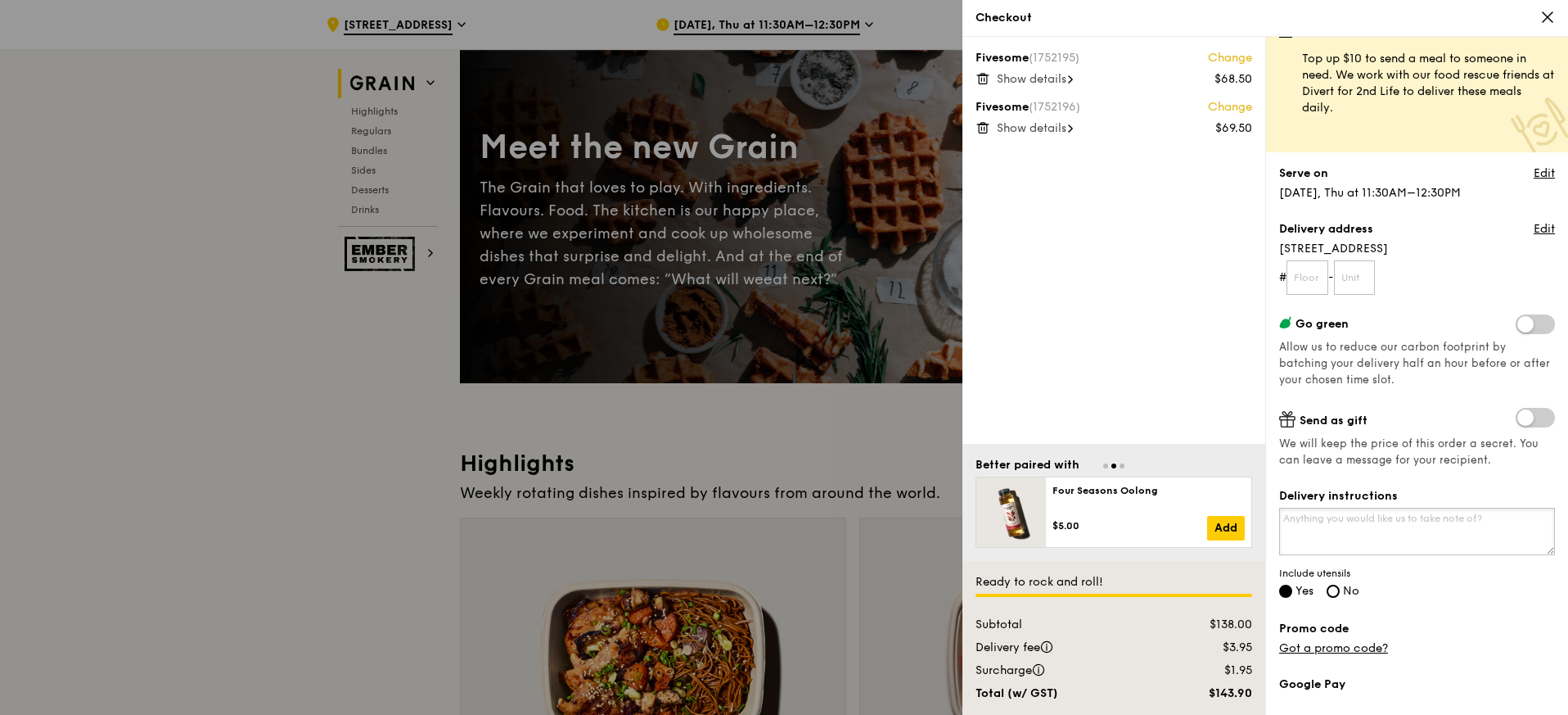
scroll to position [27, 0]
click at [1343, 530] on textarea "Delivery instructions" at bounding box center [1417, 530] width 276 height 48
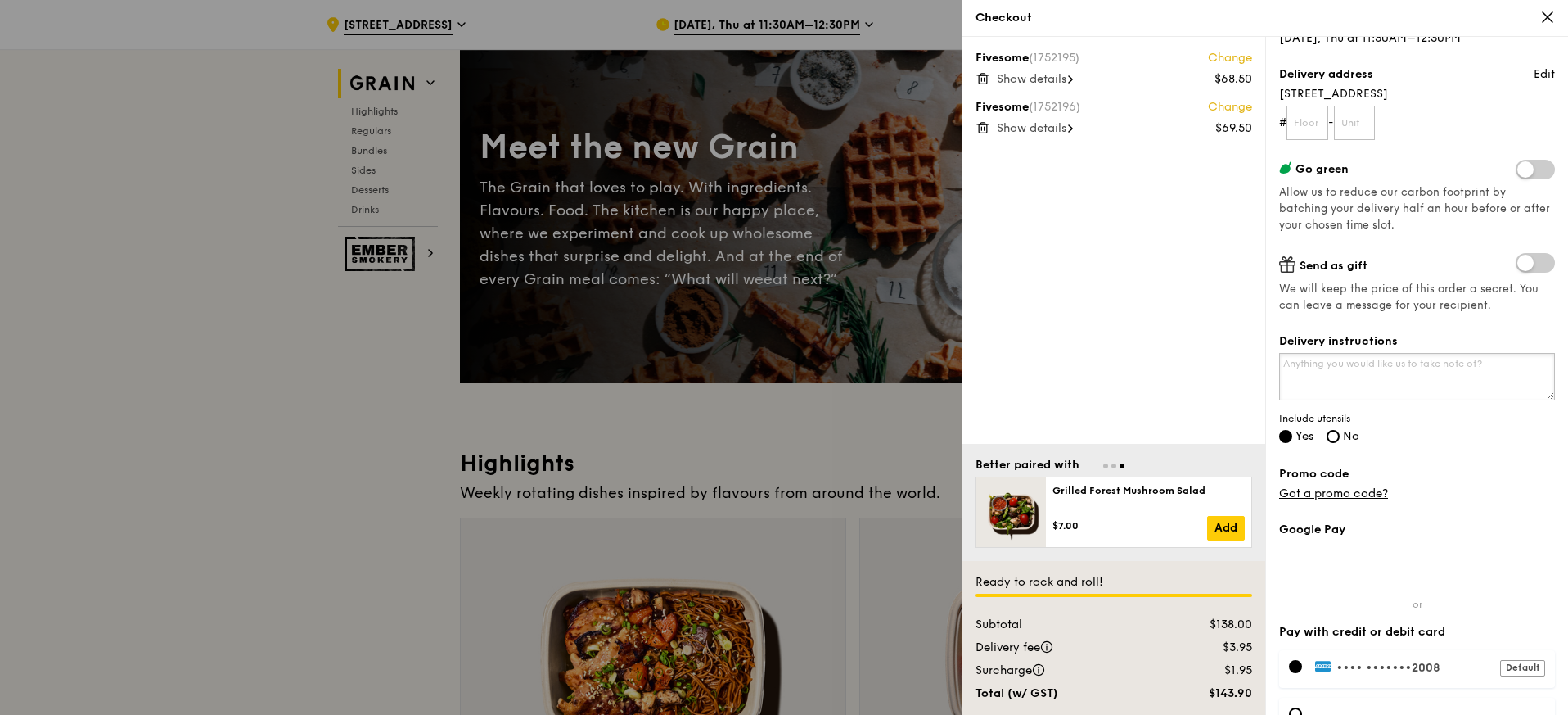
scroll to position [167, 0]
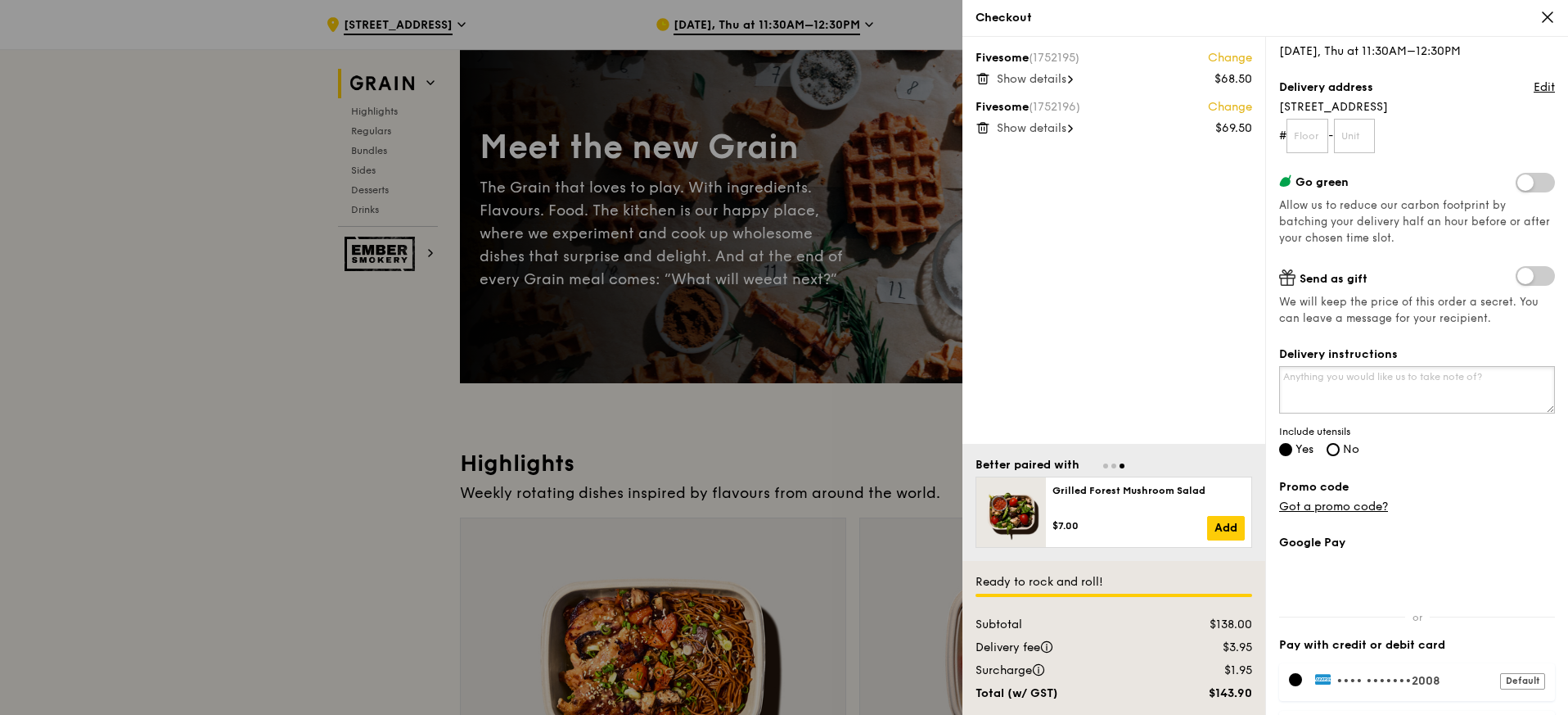
click at [1344, 381] on textarea "Delivery instructions" at bounding box center [1417, 390] width 276 height 48
drag, startPoint x: 1454, startPoint y: 377, endPoint x: 1409, endPoint y: 376, distance: 45.0
click at [1409, 376] on textarea "Please call when arriving at pick-up, will collect from there" at bounding box center [1417, 390] width 276 height 48
drag, startPoint x: 1520, startPoint y: 378, endPoint x: 1484, endPoint y: 378, distance: 36.0
click at [1484, 378] on textarea "Please call when arrivin, will collect from there" at bounding box center [1417, 390] width 276 height 48
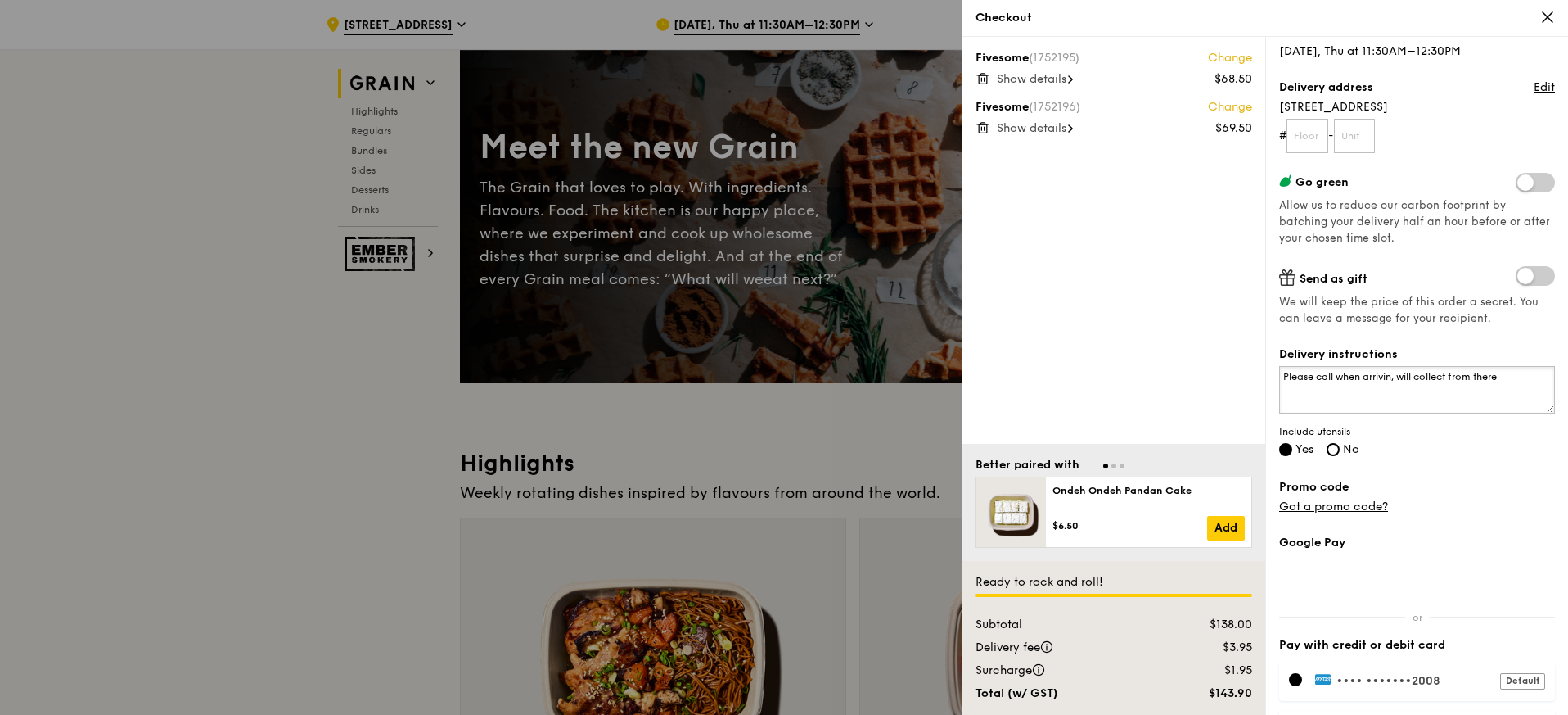
click at [1395, 379] on textarea "Please call when arrivin, will collect from there" at bounding box center [1417, 390] width 276 height 48
click at [1524, 384] on textarea "Please call when arriving, will collect from there" at bounding box center [1417, 390] width 276 height 48
paste textarea "t pick-up"
click at [1487, 374] on textarea "Please call when arriving, will collect from t pick-up" at bounding box center [1417, 390] width 276 height 48
click at [1537, 379] on textarea "Please call when arriving, will collect from at pick-up" at bounding box center [1417, 390] width 276 height 48
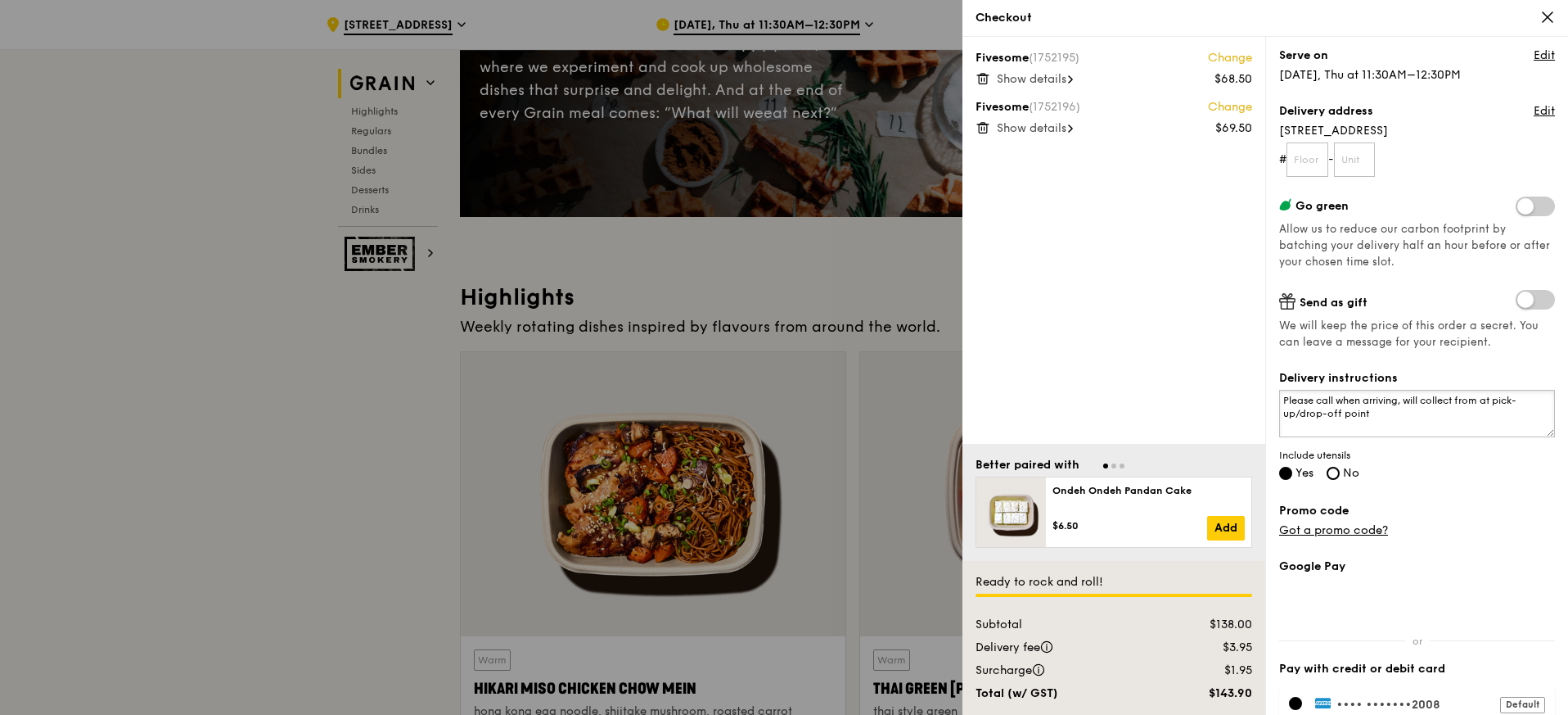
scroll to position [276, 0]
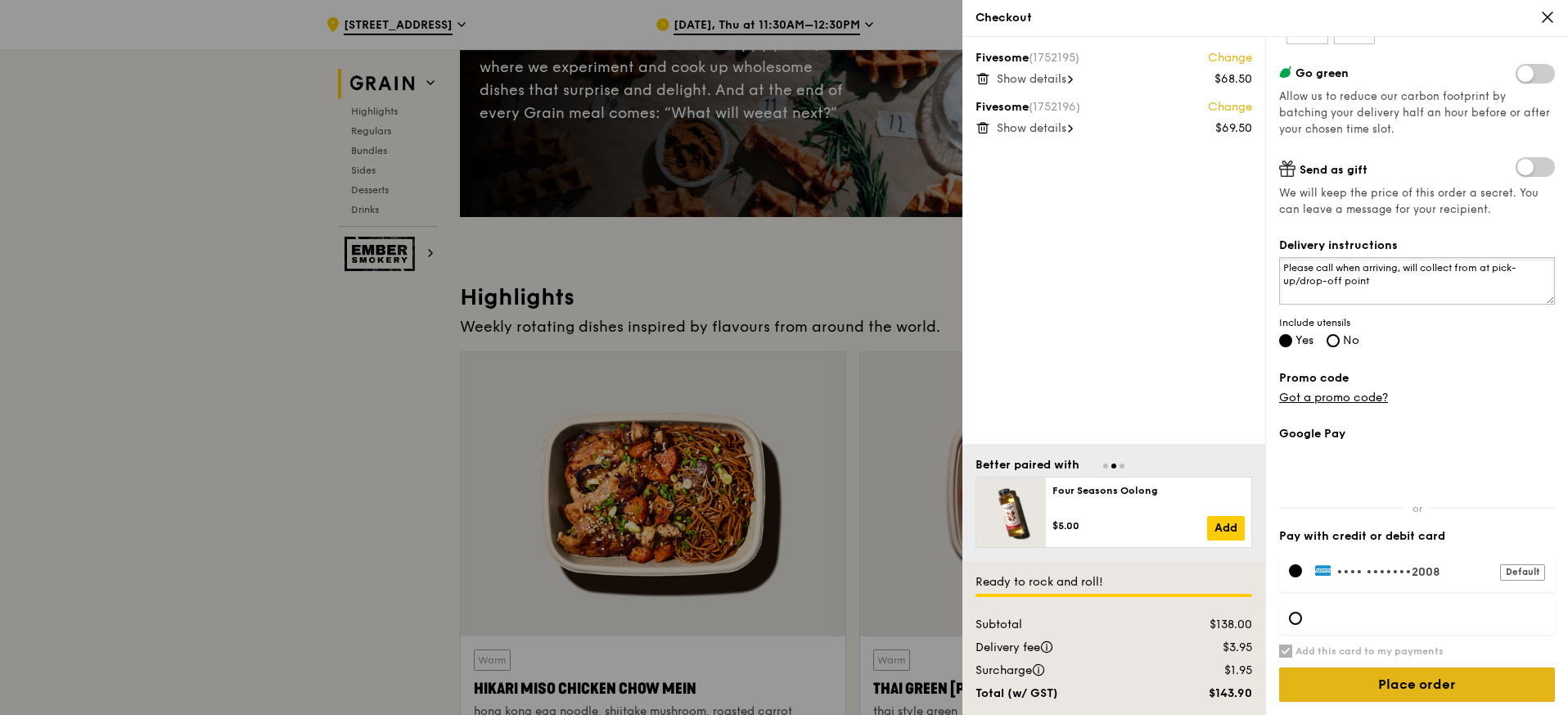
type textarea "Please call when arriving, will collect from at pick-up/drop-off point"
click at [1439, 687] on input "Place order" at bounding box center [1417, 685] width 276 height 35
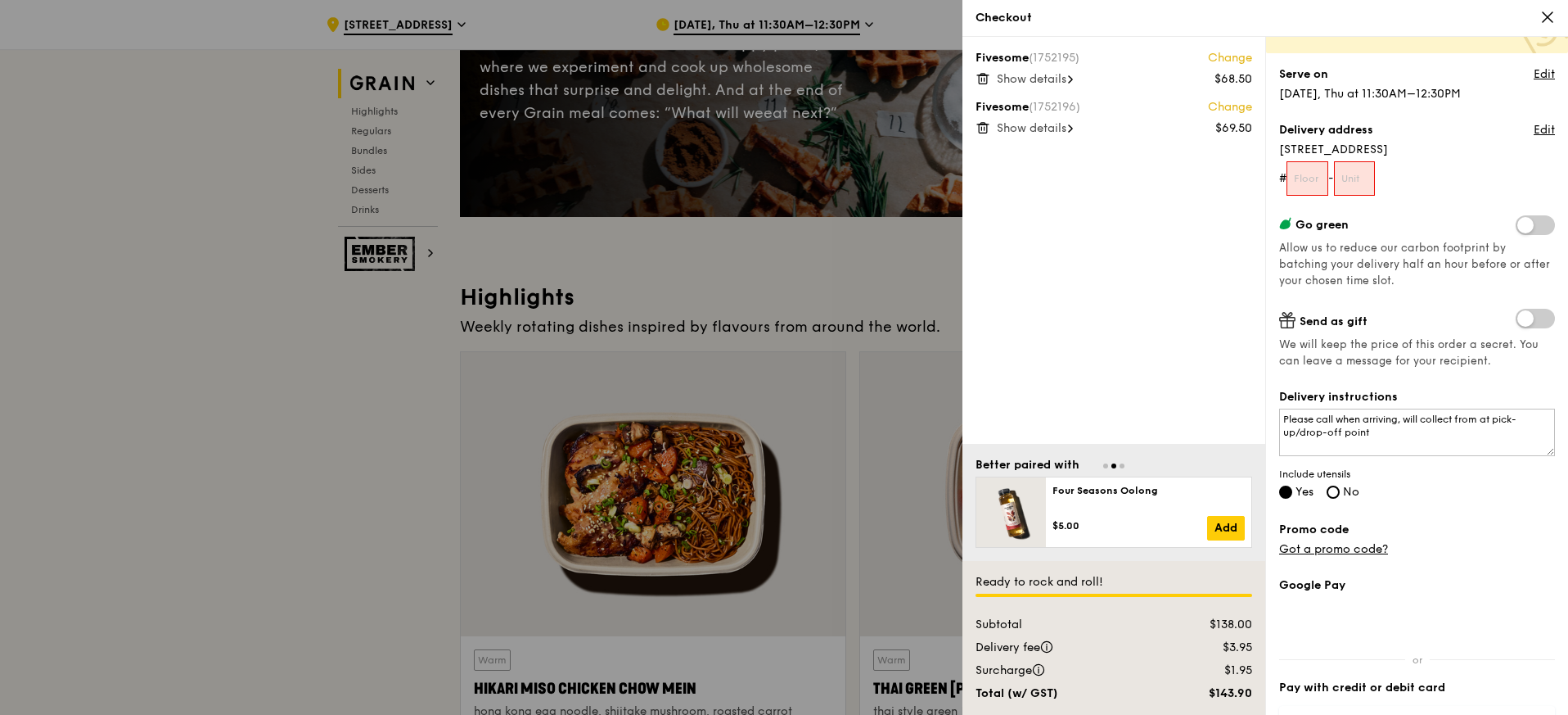
scroll to position [121, 0]
click at [1315, 194] on input "text" at bounding box center [1307, 182] width 42 height 35
type input "03"
click at [1373, 189] on input "text" at bounding box center [1354, 182] width 42 height 35
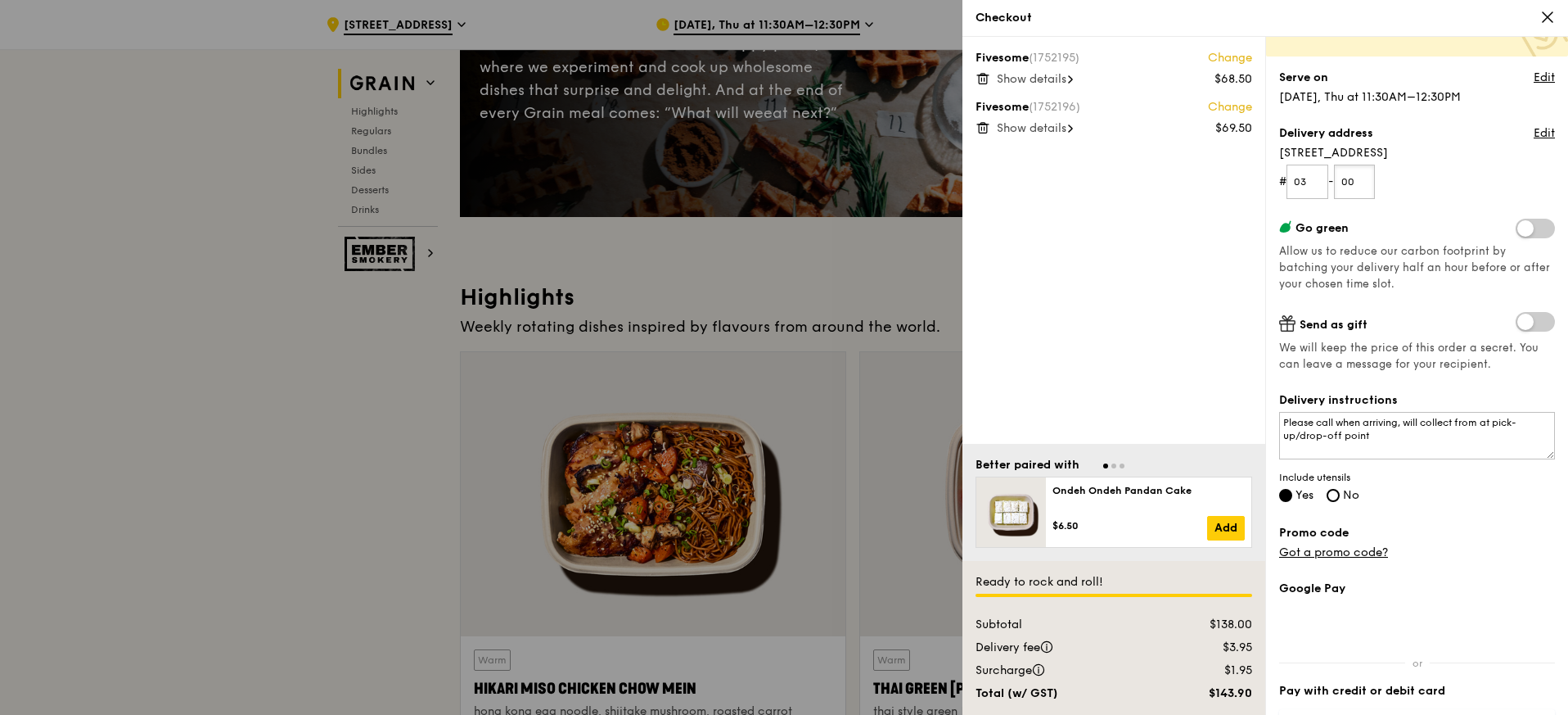
type input "00"
click at [1479, 378] on div "Grain it forward Top up $10 to send a meal to someone in need. We work with our…" at bounding box center [1417, 261] width 276 height 665
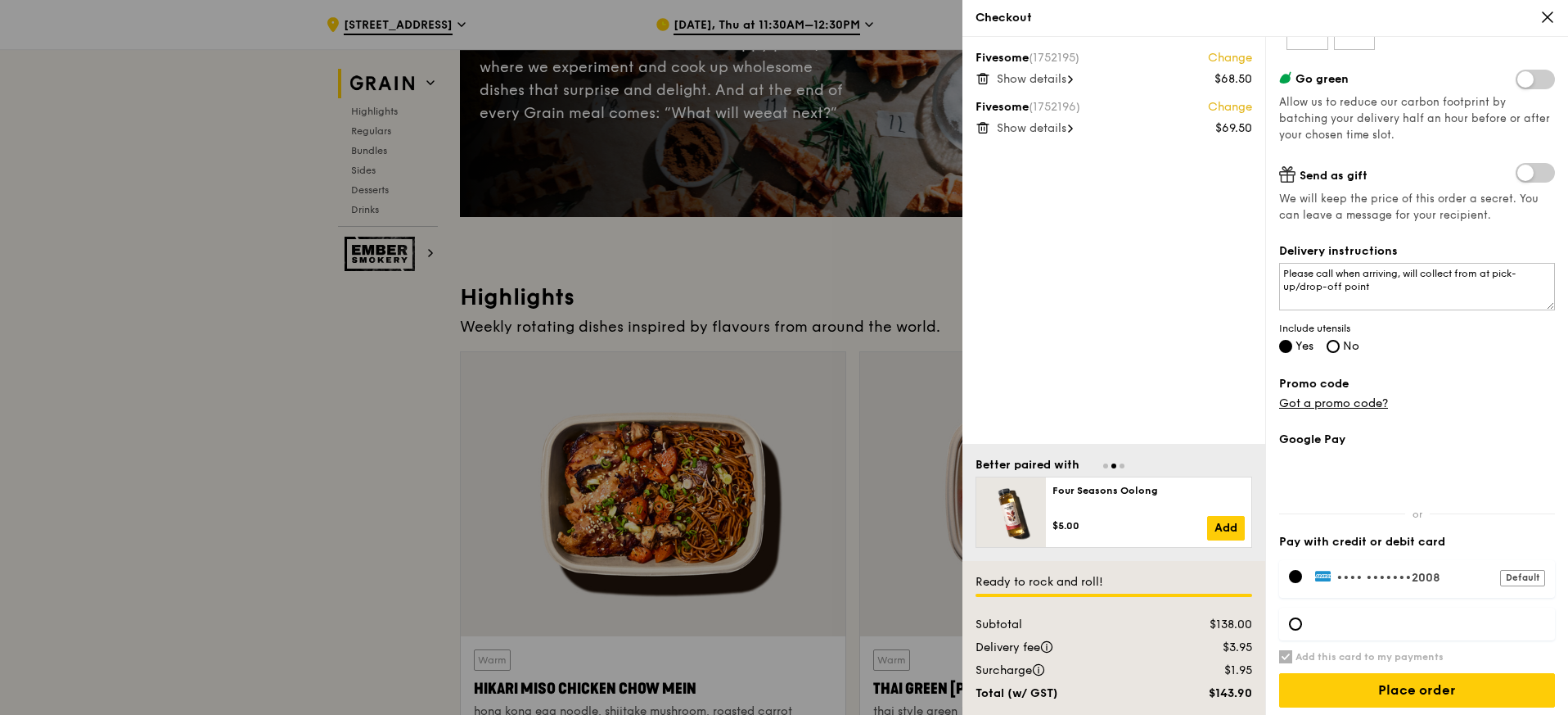
scroll to position [276, 0]
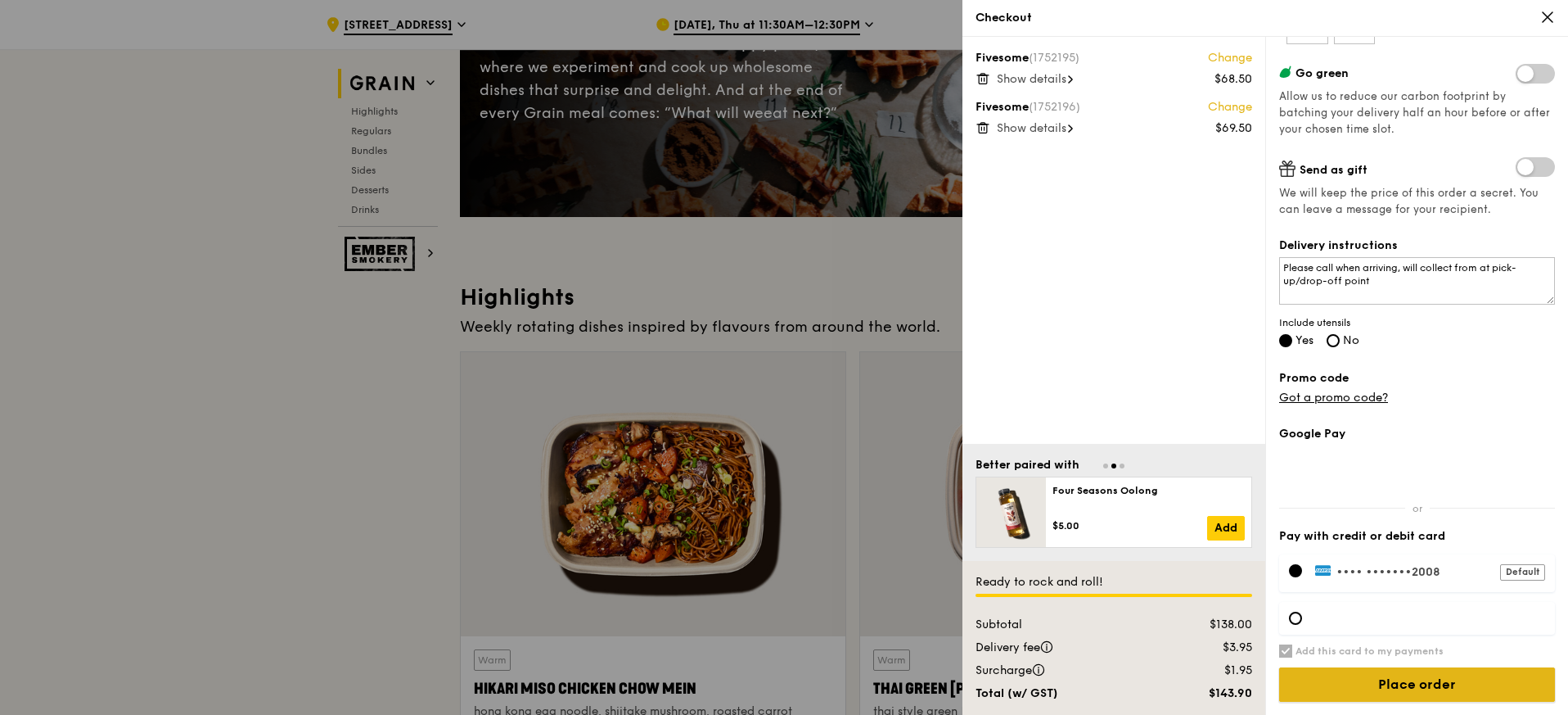
click at [1392, 690] on input "Place order" at bounding box center [1417, 685] width 276 height 35
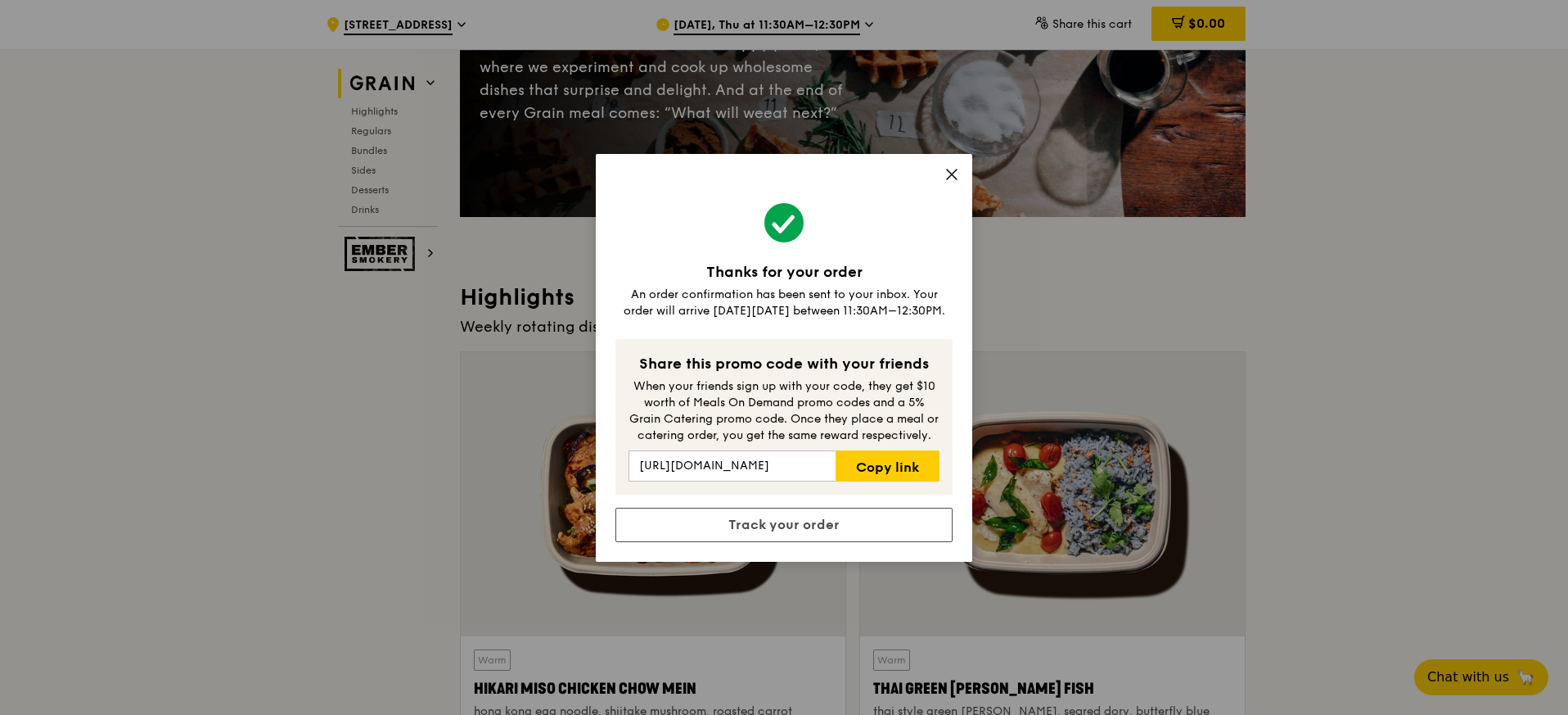
click at [960, 169] on div "Thanks for your order An order confirmation has been sent to your inbox. Your o…" at bounding box center [784, 358] width 376 height 408
click at [955, 176] on icon at bounding box center [952, 174] width 15 height 15
